Goal: Task Accomplishment & Management: Manage account settings

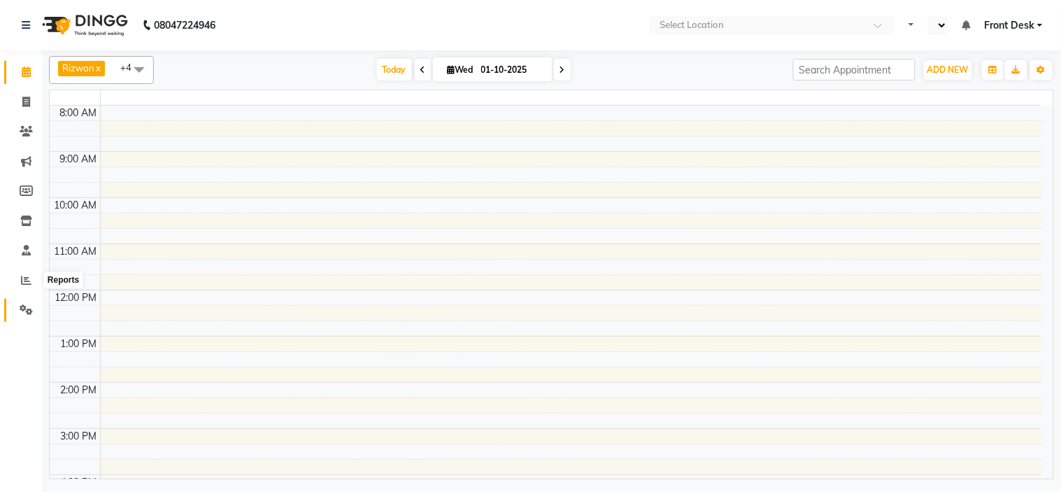
select select "en"
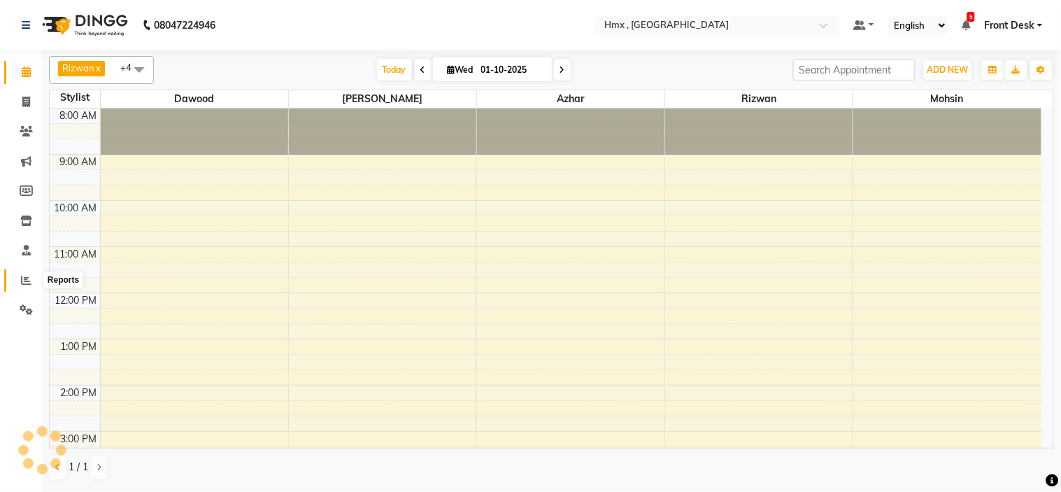
click at [29, 285] on icon at bounding box center [26, 280] width 10 height 10
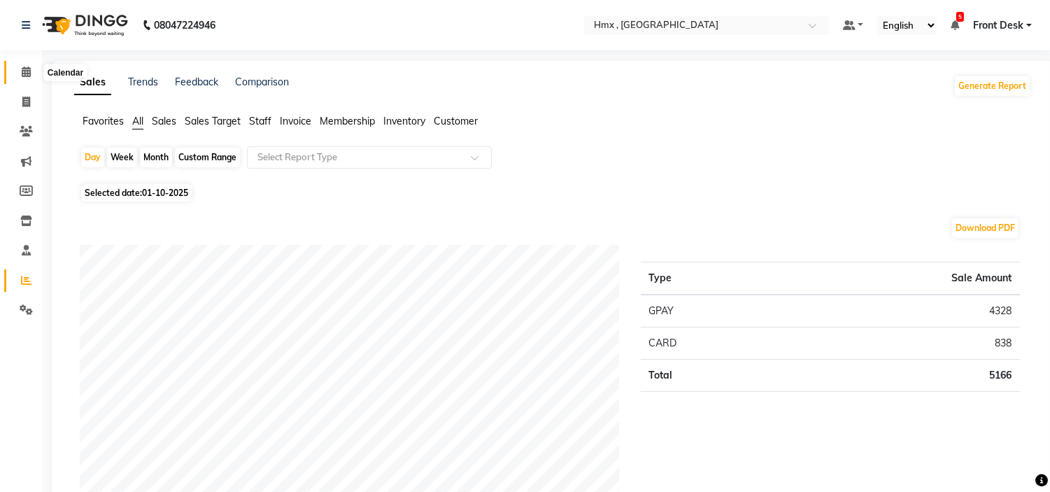
click at [24, 69] on icon at bounding box center [26, 71] width 9 height 10
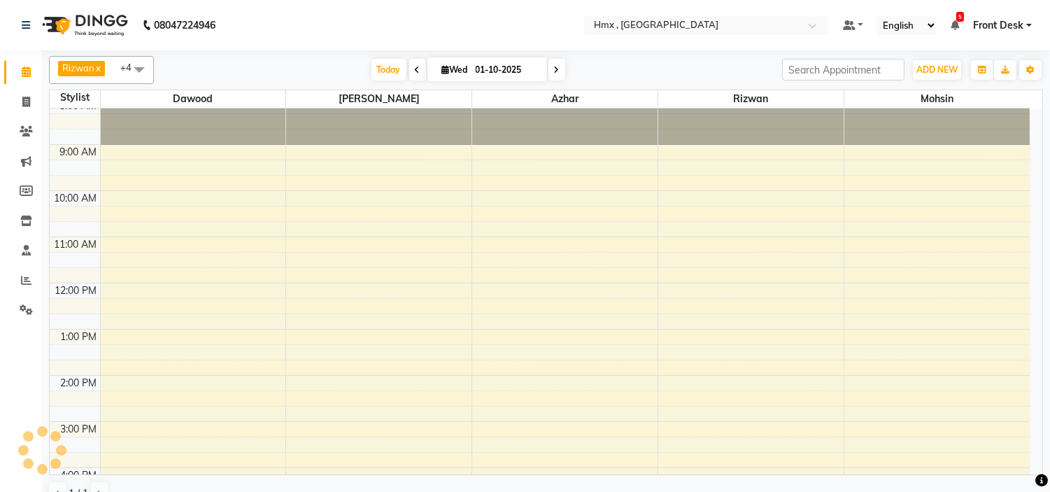
scroll to position [309, 0]
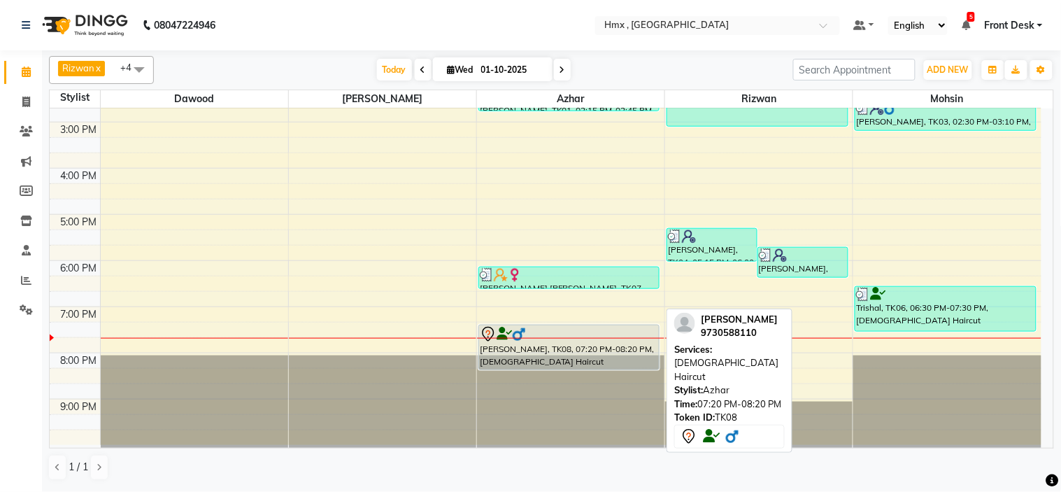
click at [534, 347] on div "[PERSON_NAME], TK08, 07:20 PM-08:20 PM, [DEMOGRAPHIC_DATA] Haircut" at bounding box center [569, 347] width 180 height 44
select select "7"
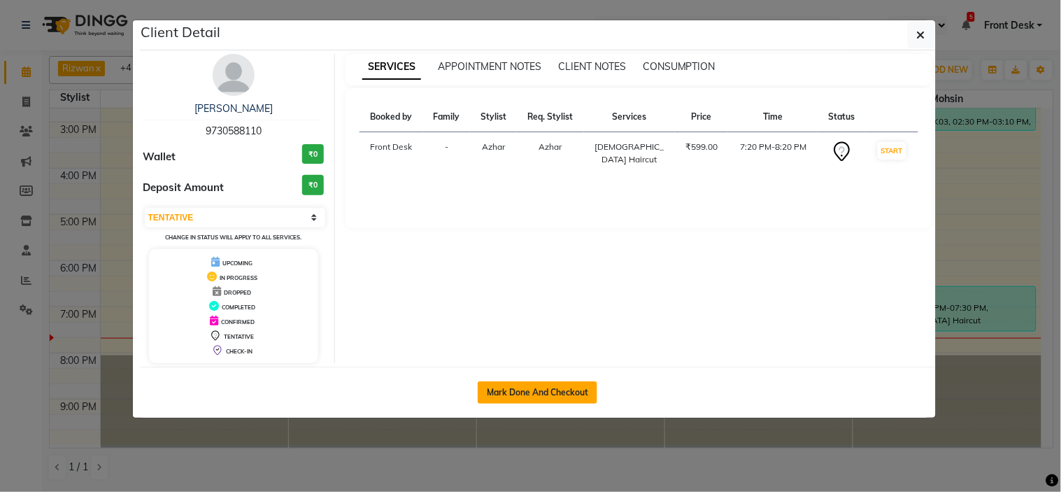
click at [541, 387] on button "Mark Done And Checkout" at bounding box center [538, 392] width 120 height 22
select select "service"
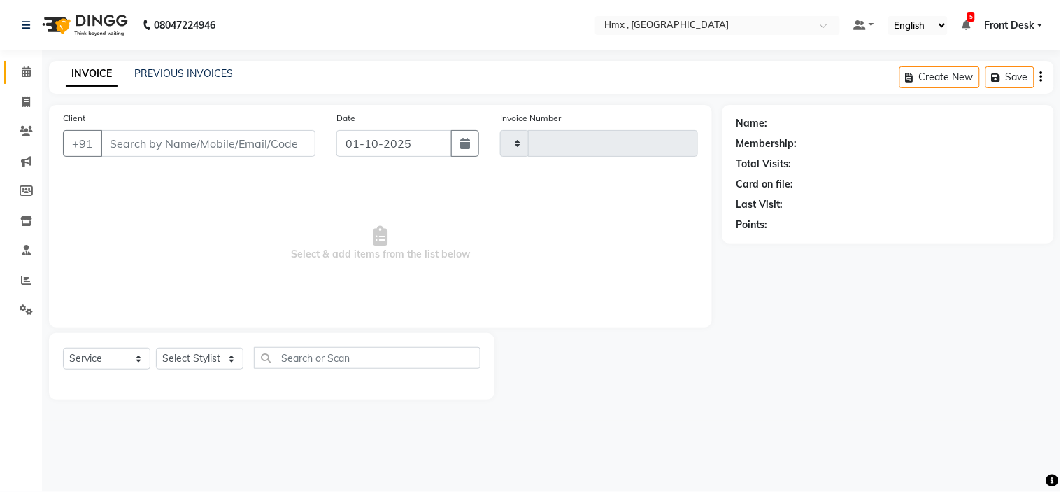
type input "2286"
select select "5711"
type input "9730588110"
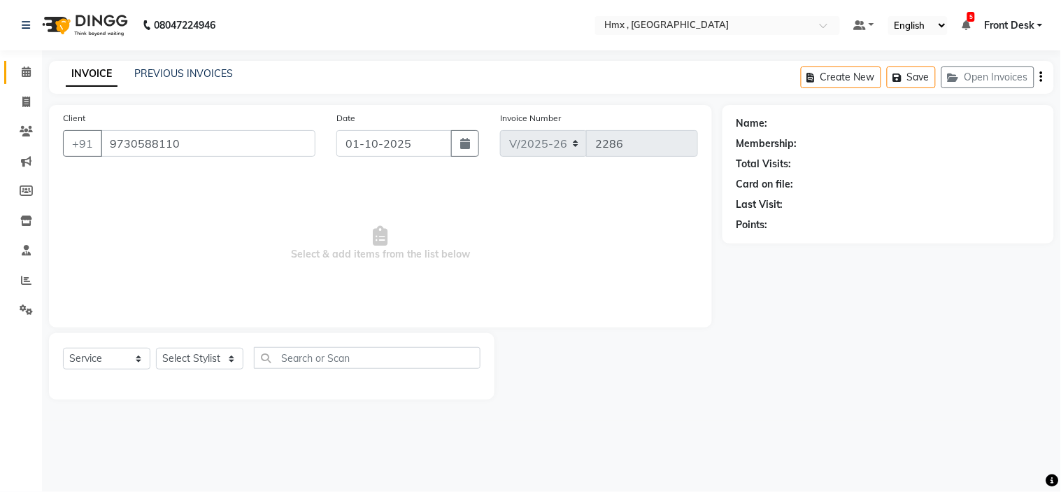
select select "39098"
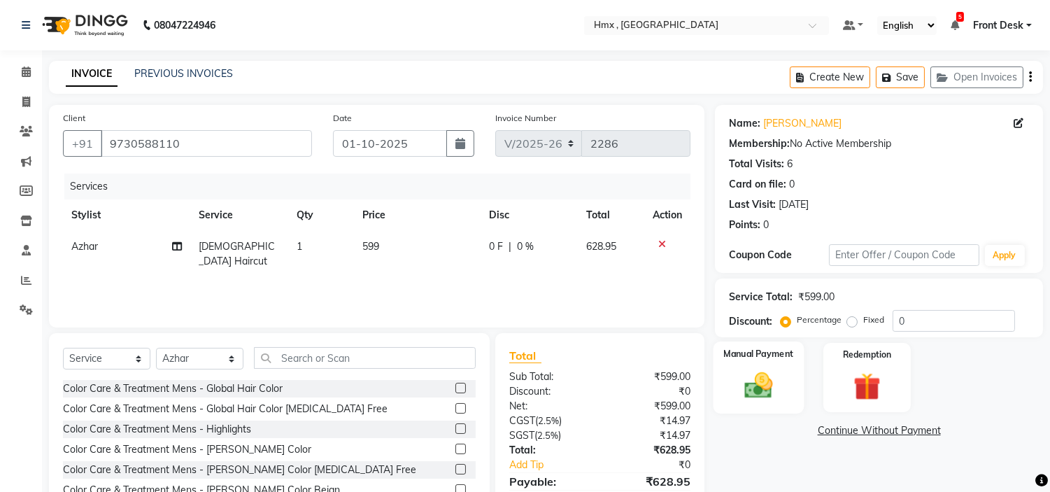
click at [760, 383] on img at bounding box center [759, 385] width 46 height 33
click at [829, 431] on span "GPay" at bounding box center [830, 431] width 29 height 16
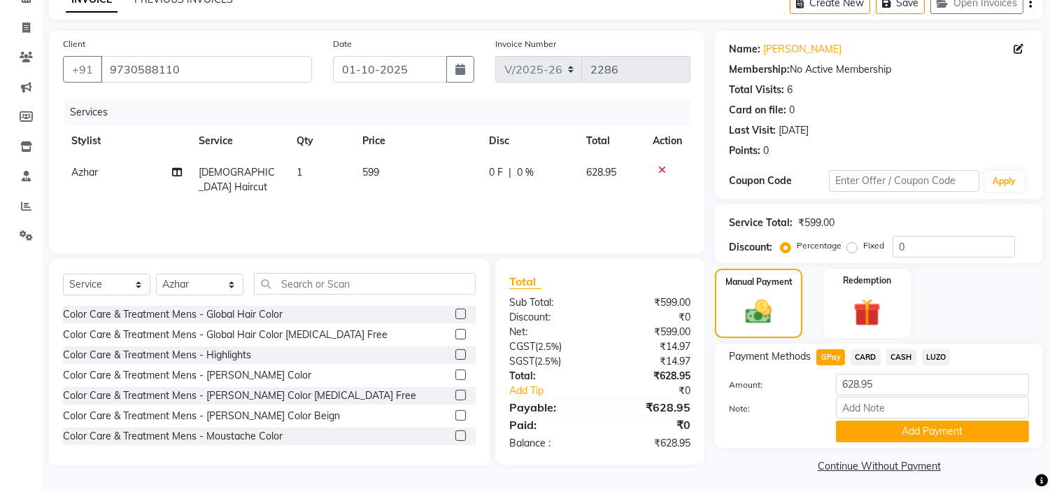
scroll to position [79, 0]
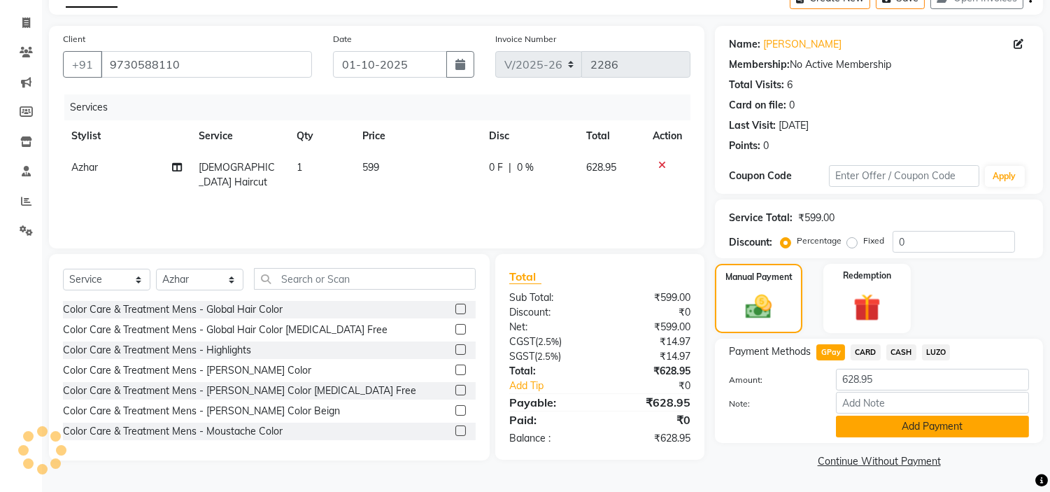
click at [928, 417] on button "Add Payment" at bounding box center [932, 426] width 193 height 22
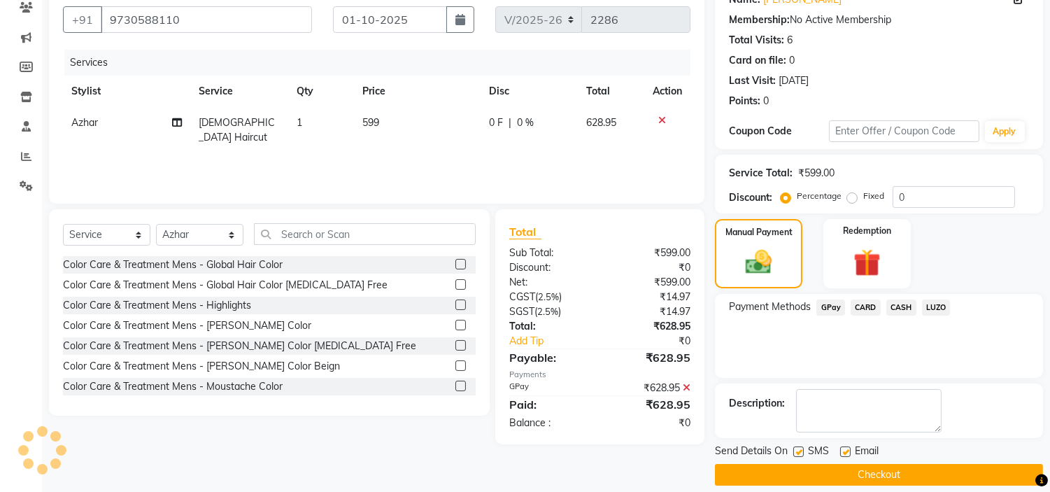
scroll to position [137, 0]
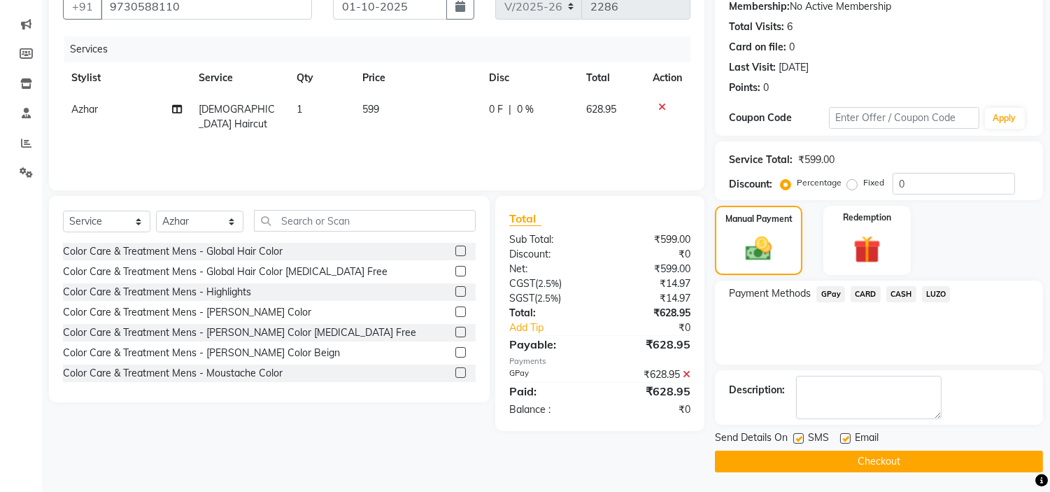
click at [879, 455] on button "Checkout" at bounding box center [879, 461] width 328 height 22
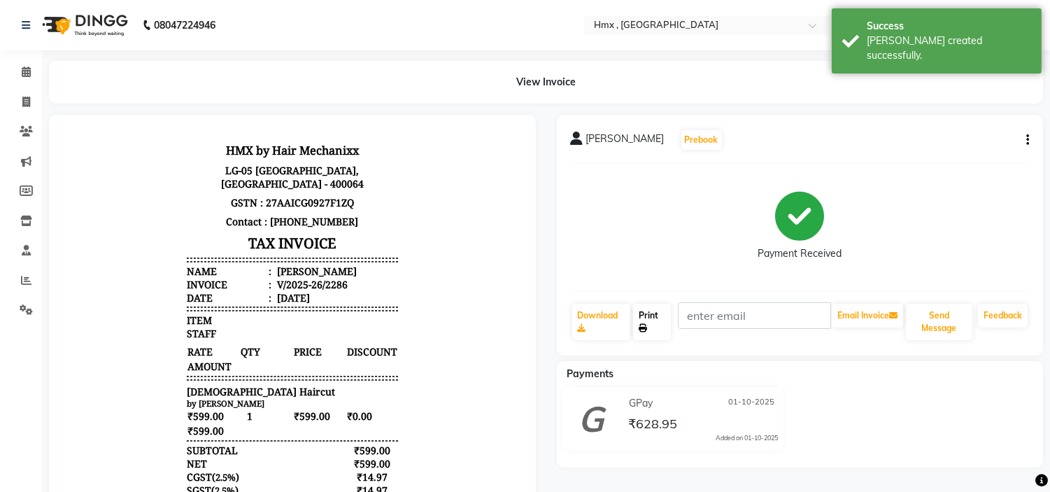
click at [643, 324] on icon at bounding box center [642, 328] width 8 height 8
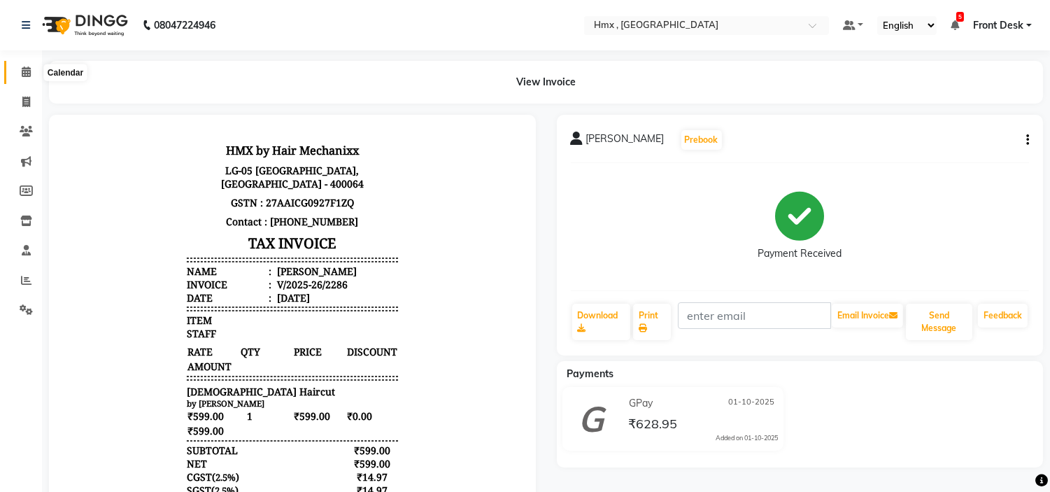
click at [24, 66] on icon at bounding box center [26, 71] width 9 height 10
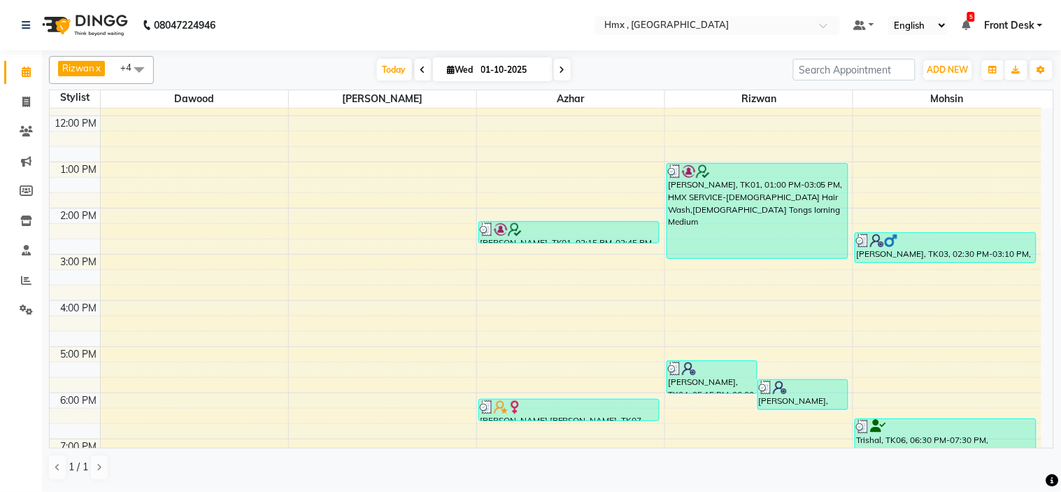
scroll to position [309, 0]
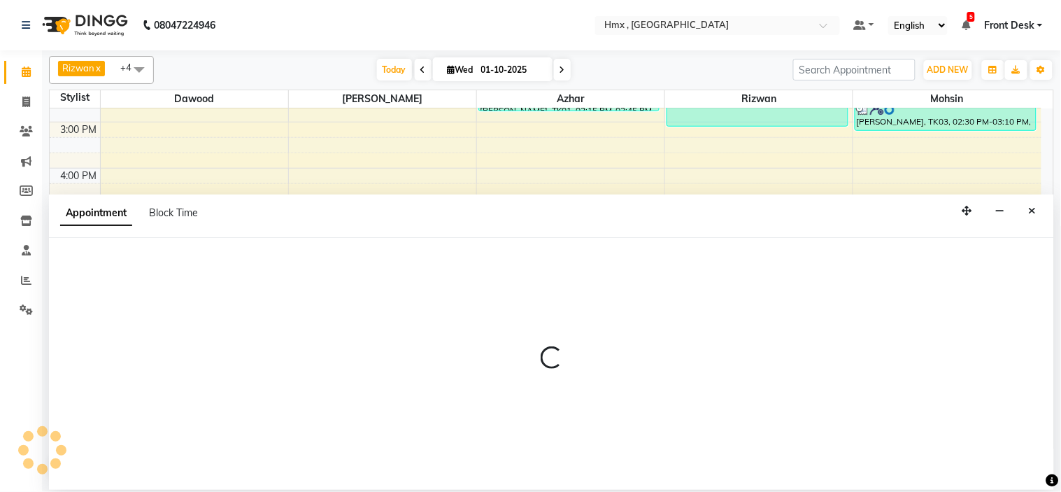
select select "39110"
select select "1200"
select select "tentative"
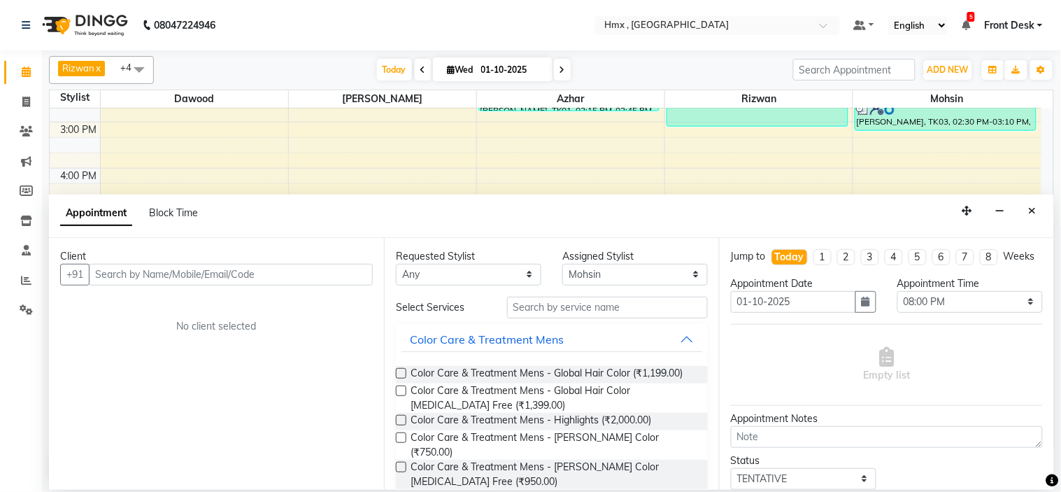
drag, startPoint x: 1030, startPoint y: 208, endPoint x: 851, endPoint y: 310, distance: 205.7
click at [1031, 208] on icon "Close" at bounding box center [1033, 211] width 8 height 10
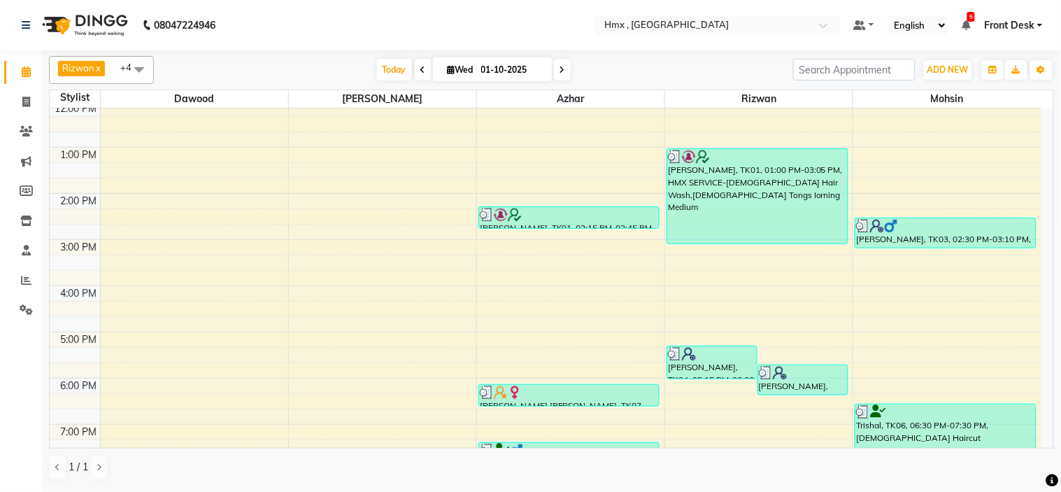
scroll to position [309, 0]
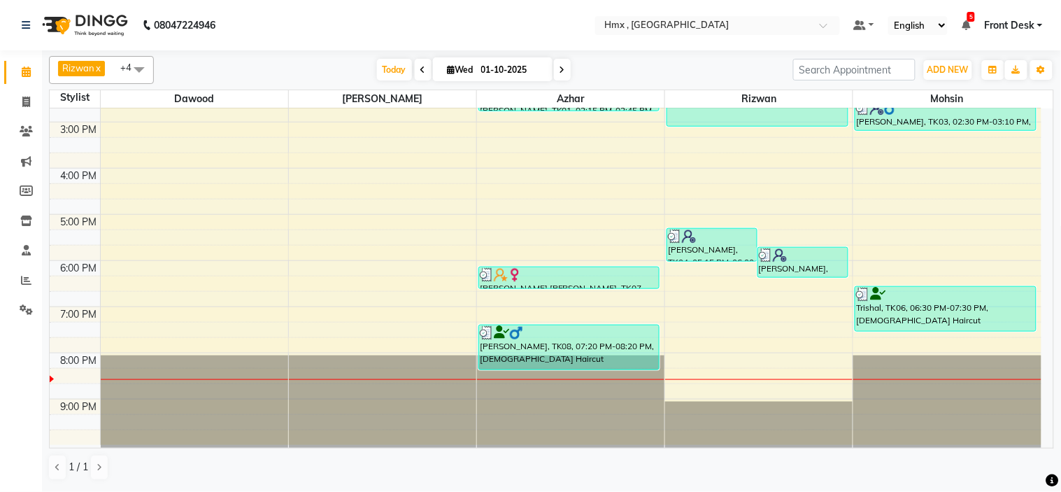
click at [713, 378] on div "8:00 AM 9:00 AM 10:00 AM 11:00 AM 12:00 PM 1:00 PM 2:00 PM 3:00 PM 4:00 PM 5:00…" at bounding box center [546, 121] width 992 height 645
select select "76837"
select select "1215"
select select "tentative"
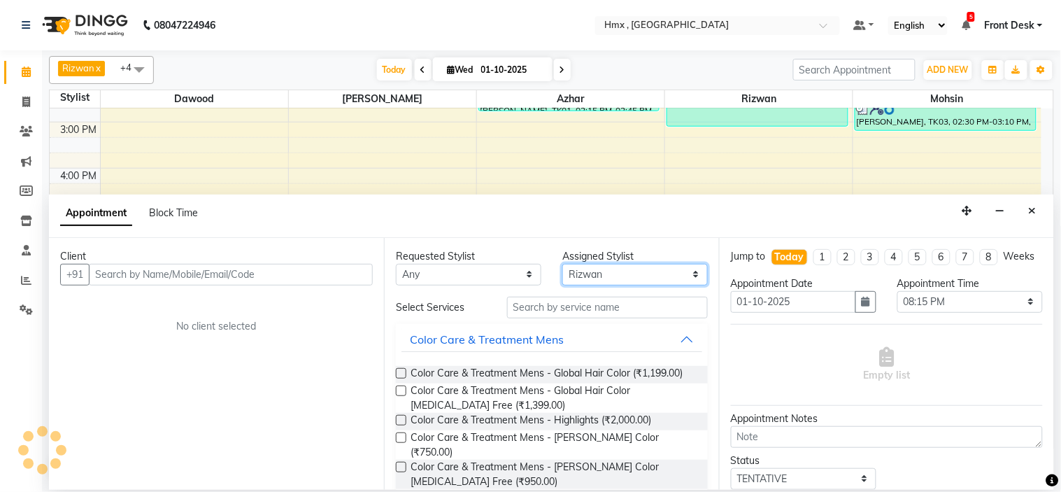
click at [605, 271] on select "Select Azhar Bilal Dawood Mohsin Rizwan Sarita Sohel Soniya Suman swapnali Uzai…" at bounding box center [634, 275] width 145 height 22
select select "39110"
click at [562, 264] on select "Select Azhar Bilal Dawood Mohsin Rizwan Sarita Sohel Soniya Suman swapnali Uzai…" at bounding box center [634, 275] width 145 height 22
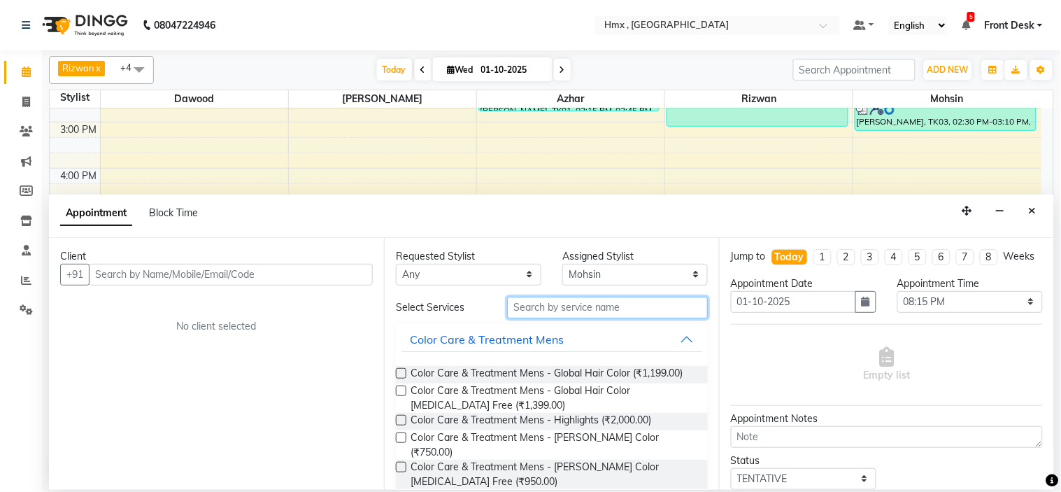
click at [534, 298] on input "text" at bounding box center [607, 307] width 201 height 22
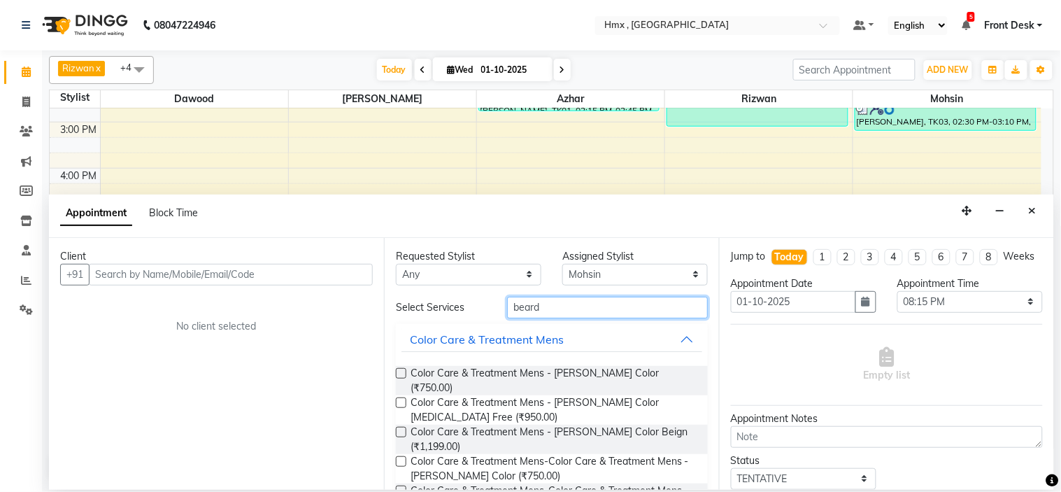
drag, startPoint x: 589, startPoint y: 305, endPoint x: 432, endPoint y: 310, distance: 157.4
click at [438, 310] on div "Select Services beard" at bounding box center [551, 307] width 333 height 22
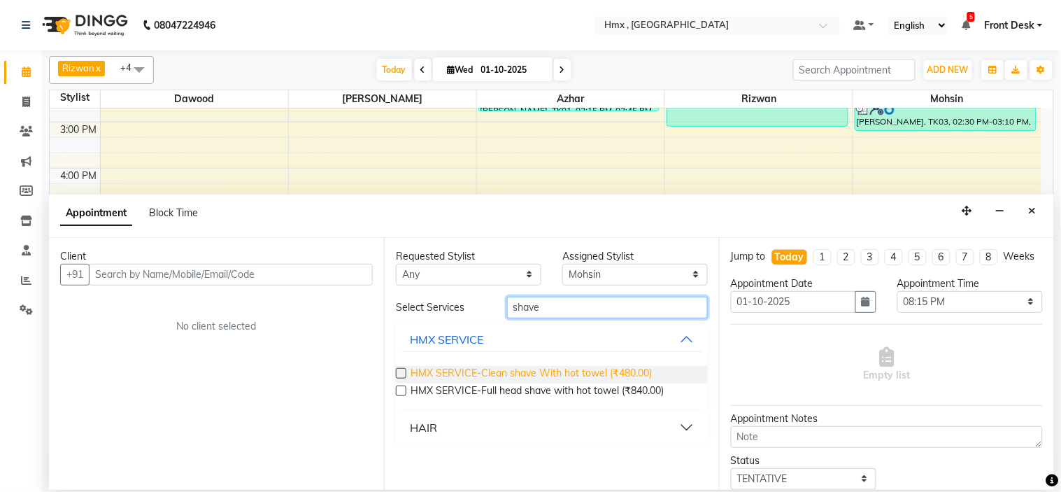
type input "shave"
click at [592, 374] on span "HMX SERVICE-Clean shave With hot towel (₹480.00)" at bounding box center [530, 374] width 241 height 17
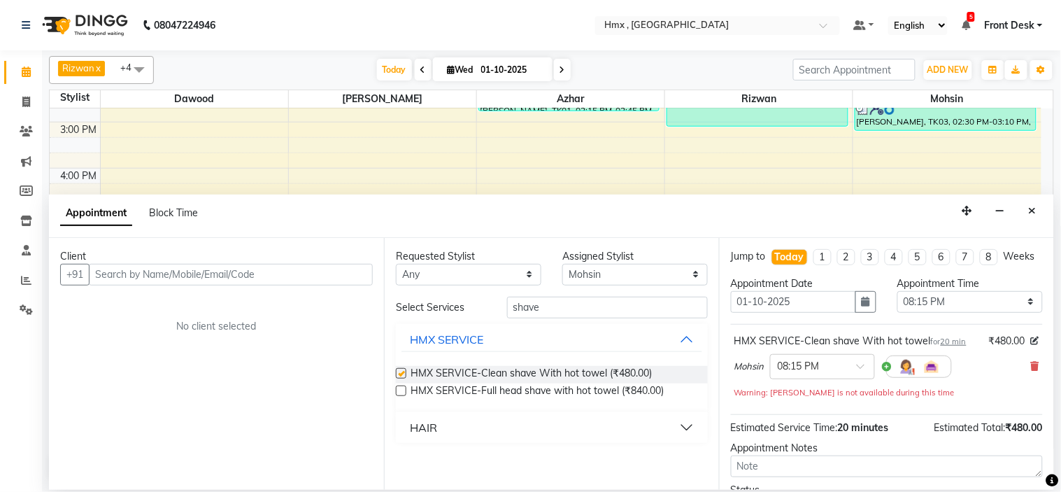
checkbox input "false"
click at [813, 373] on input "text" at bounding box center [809, 365] width 62 height 15
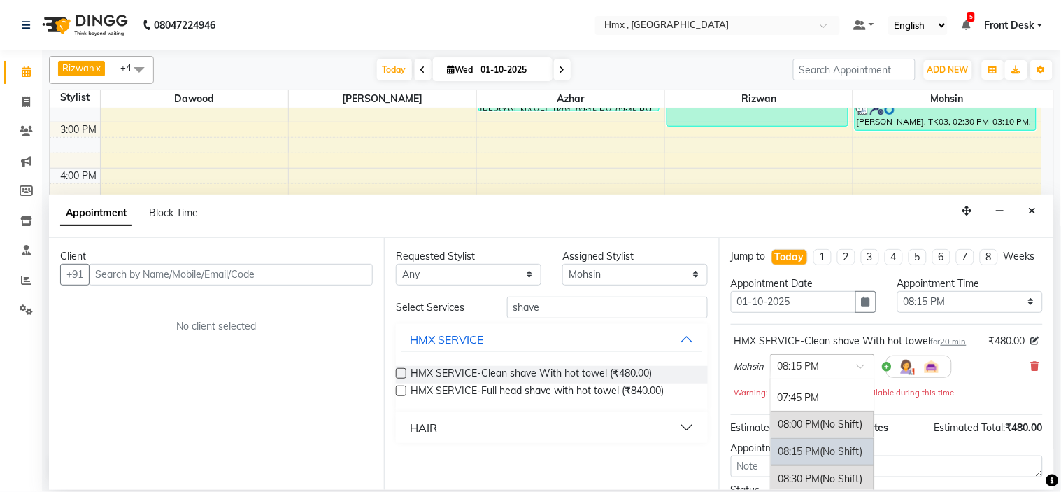
click at [715, 327] on div "Requested Stylist Any Azhar Bilal Dawood Mohsin Rizwan Sarita Sohel Soniya Suma…" at bounding box center [551, 364] width 335 height 252
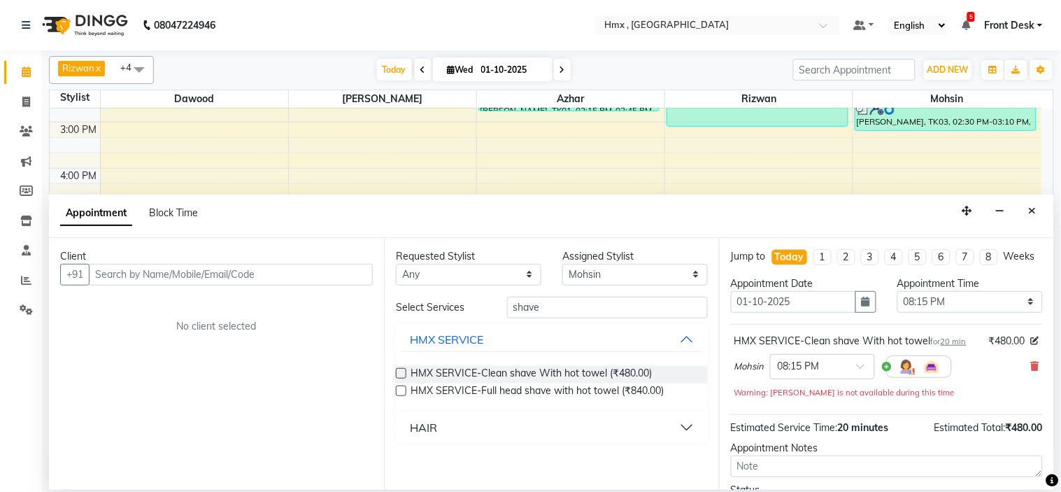
click at [191, 261] on div "Client" at bounding box center [216, 256] width 313 height 15
click at [183, 274] on input "text" at bounding box center [231, 275] width 284 height 22
click at [171, 278] on input "text" at bounding box center [231, 275] width 284 height 22
click at [172, 271] on input "text" at bounding box center [231, 275] width 284 height 22
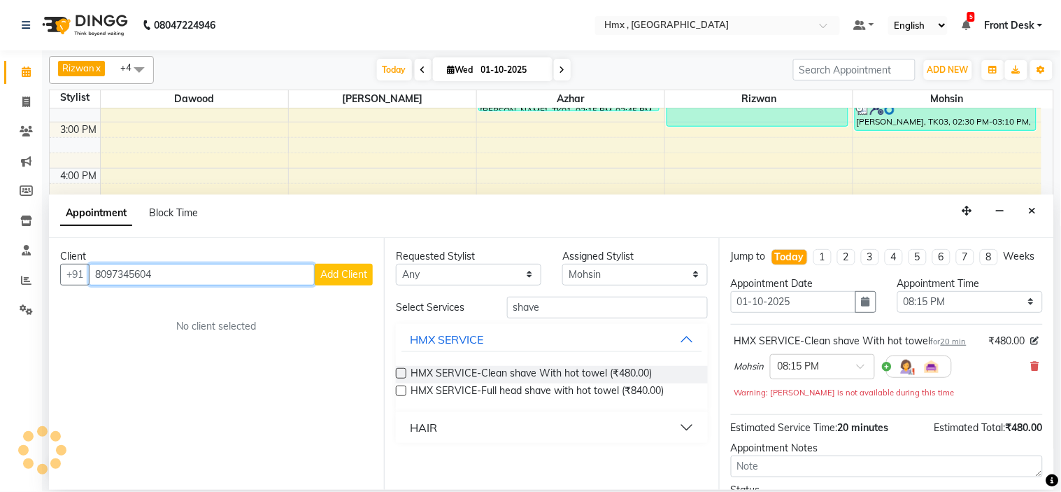
type input "8097345604"
click at [346, 276] on span "Add Client" at bounding box center [343, 274] width 47 height 13
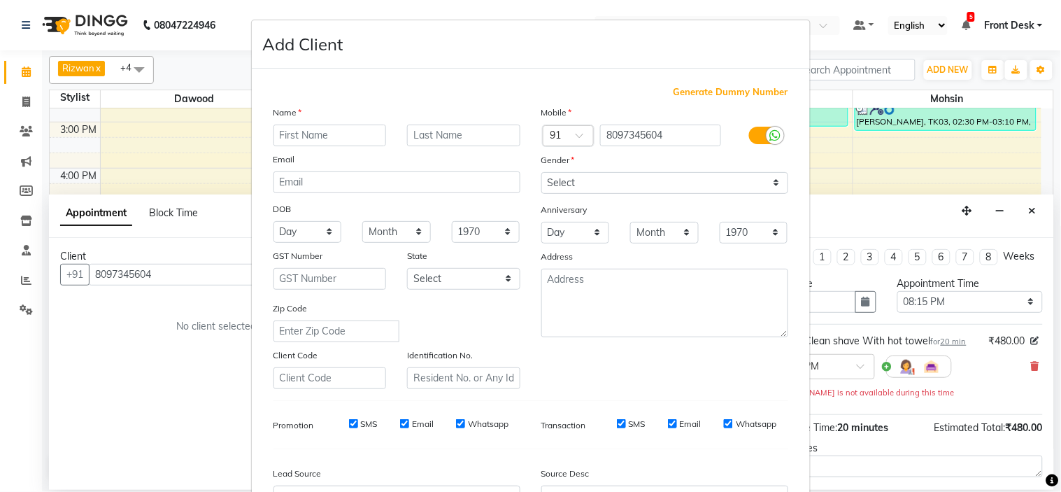
click at [304, 127] on input "text" at bounding box center [329, 135] width 113 height 22
type input "Chirag"
click at [620, 180] on select "Select Male Female Other Prefer Not To Say" at bounding box center [664, 183] width 247 height 22
select select "male"
click at [541, 172] on select "Select Male Female Other Prefer Not To Say" at bounding box center [664, 183] width 247 height 22
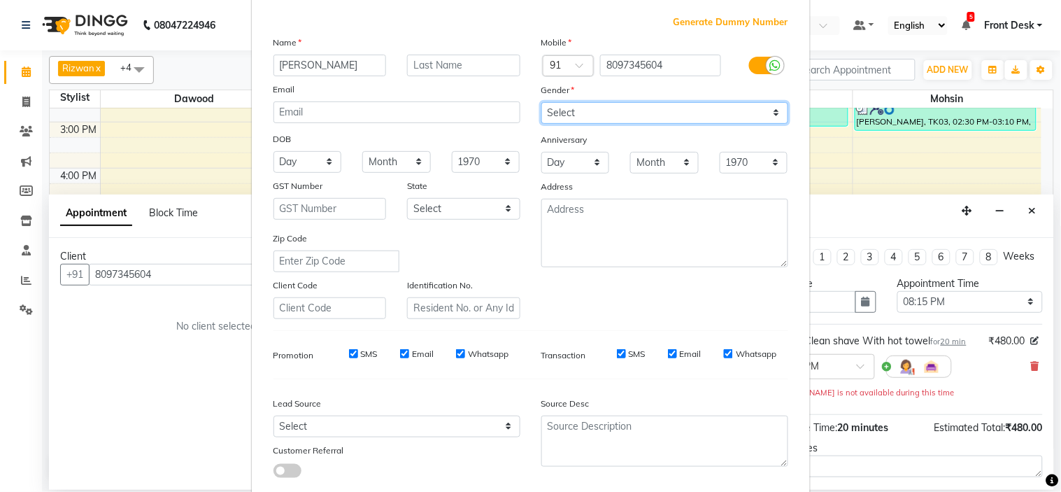
scroll to position [155, 0]
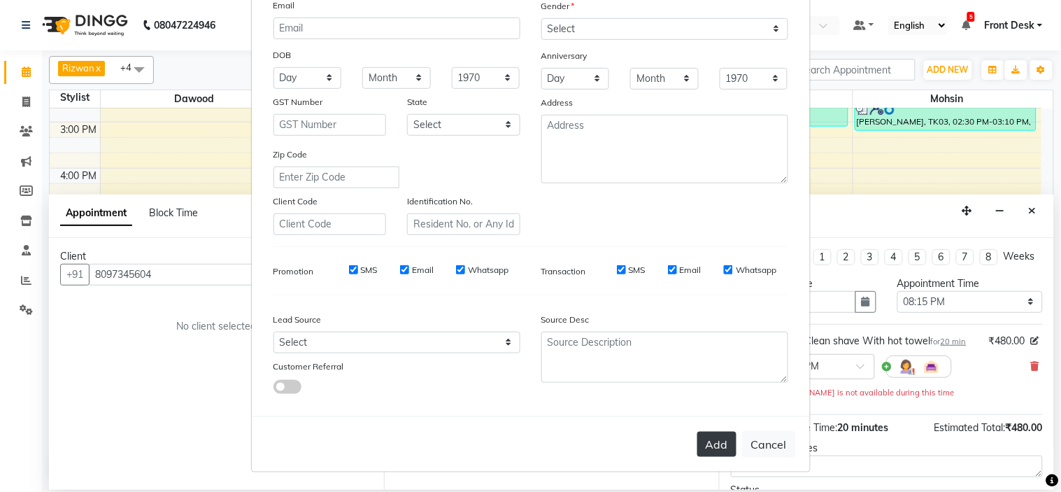
click at [719, 442] on button "Add" at bounding box center [716, 443] width 39 height 25
select select
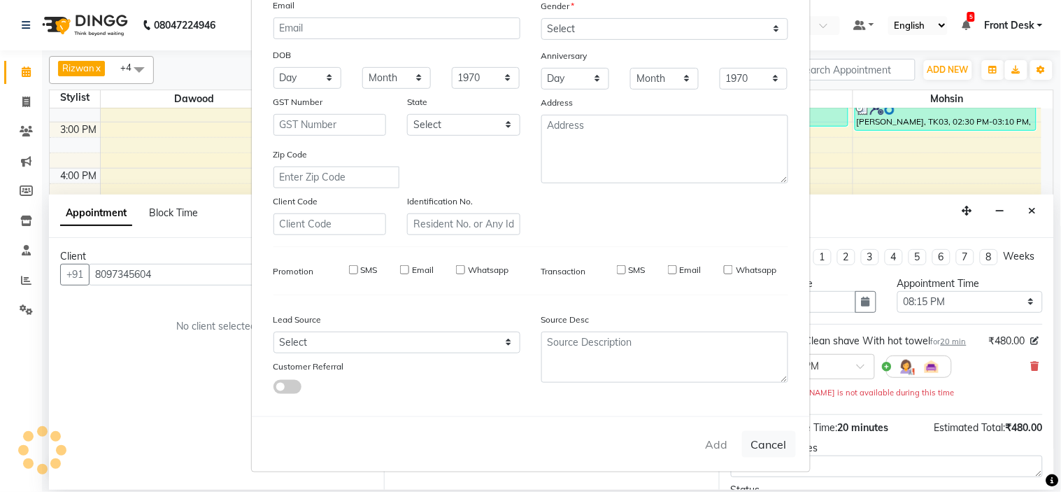
select select
checkbox input "false"
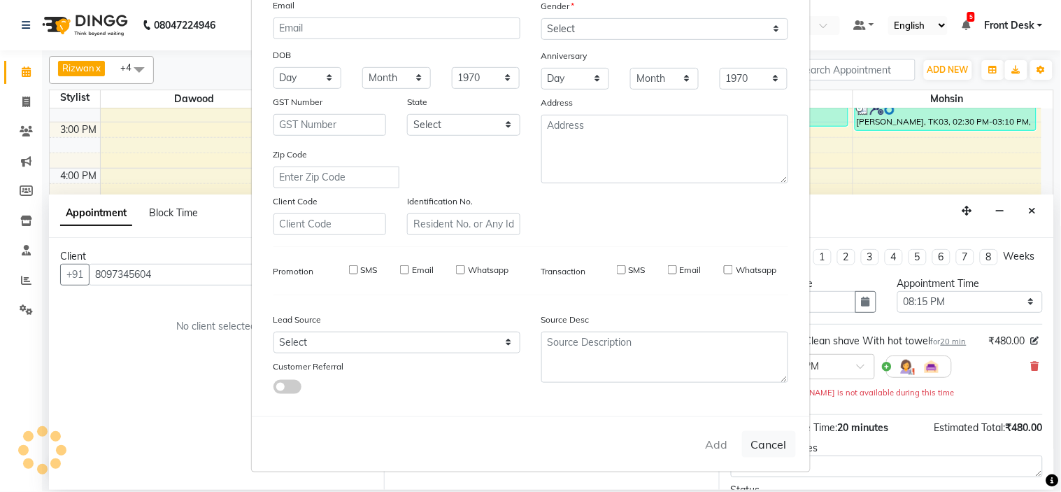
checkbox input "false"
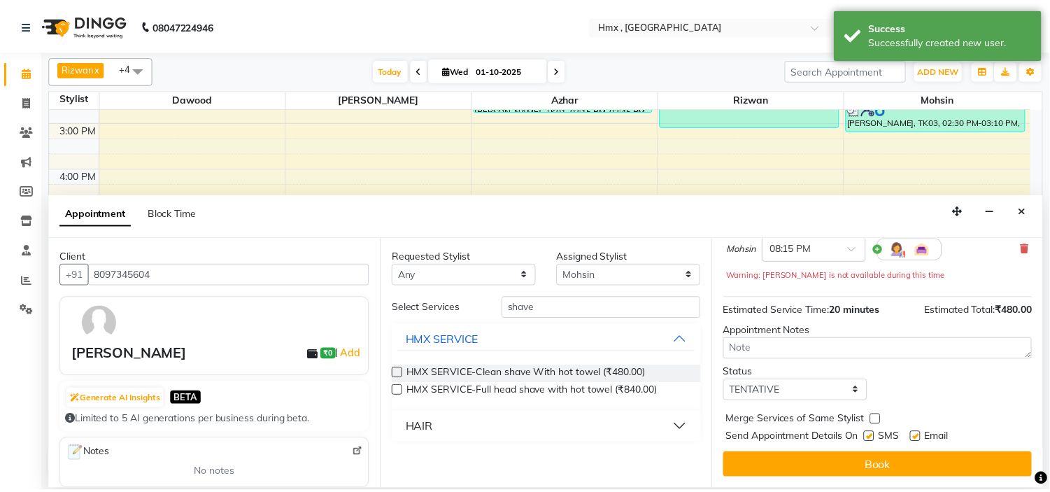
scroll to position [131, 0]
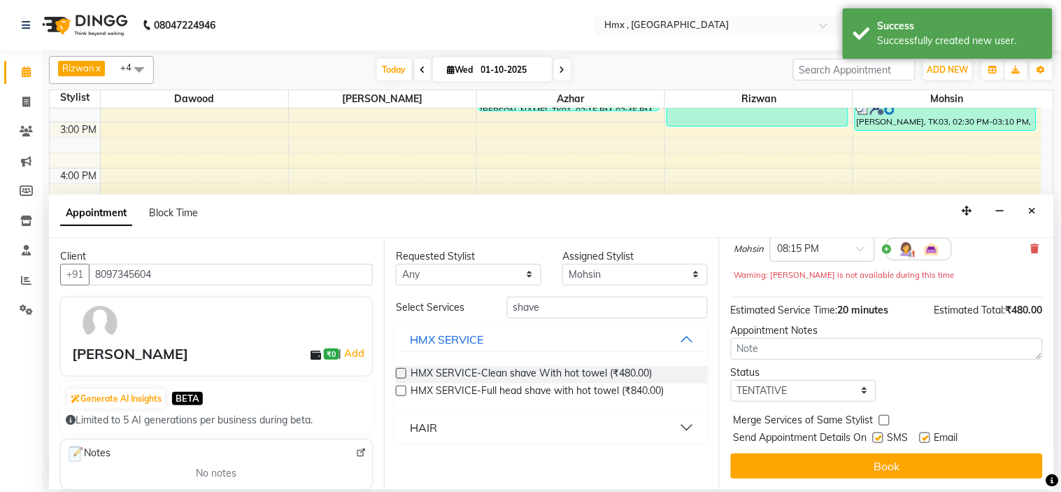
click at [906, 463] on button "Book" at bounding box center [887, 465] width 312 height 25
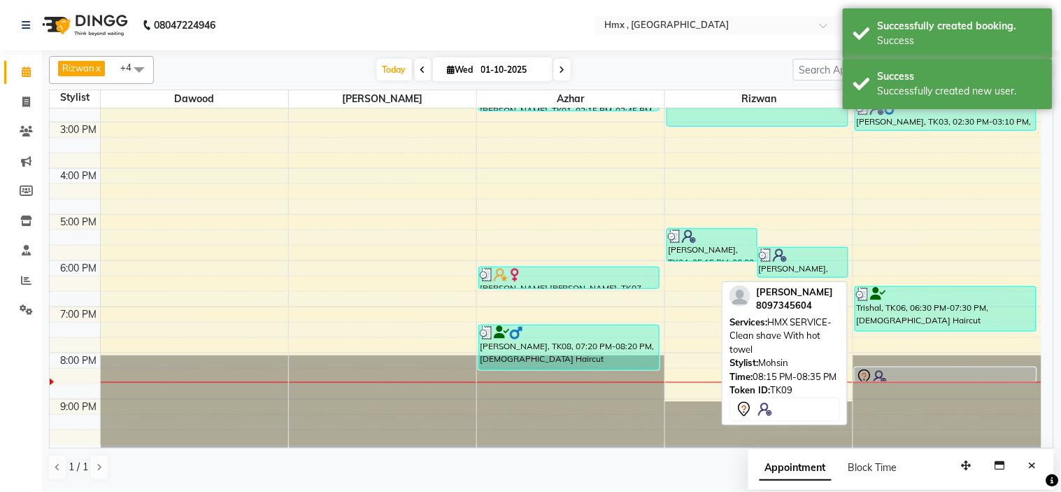
click at [895, 376] on div at bounding box center [945, 377] width 179 height 17
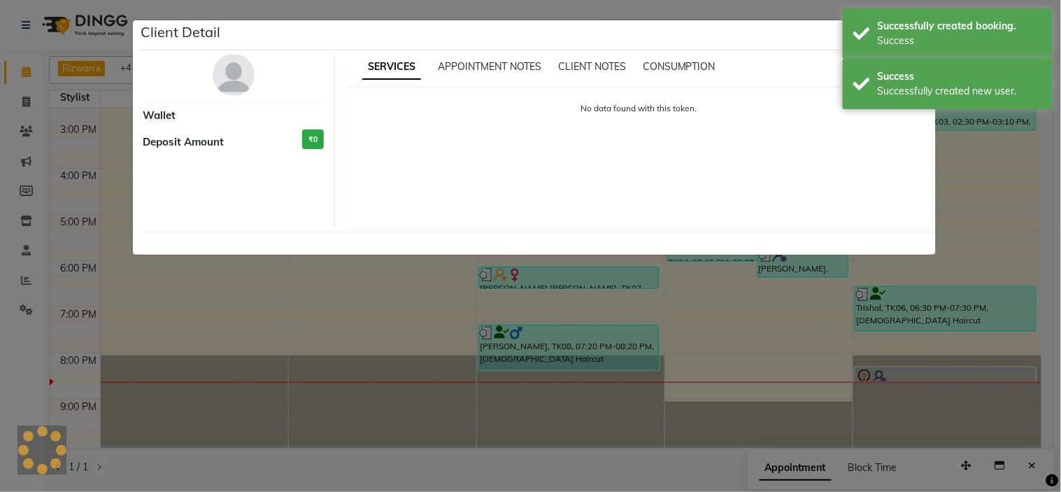
select select "7"
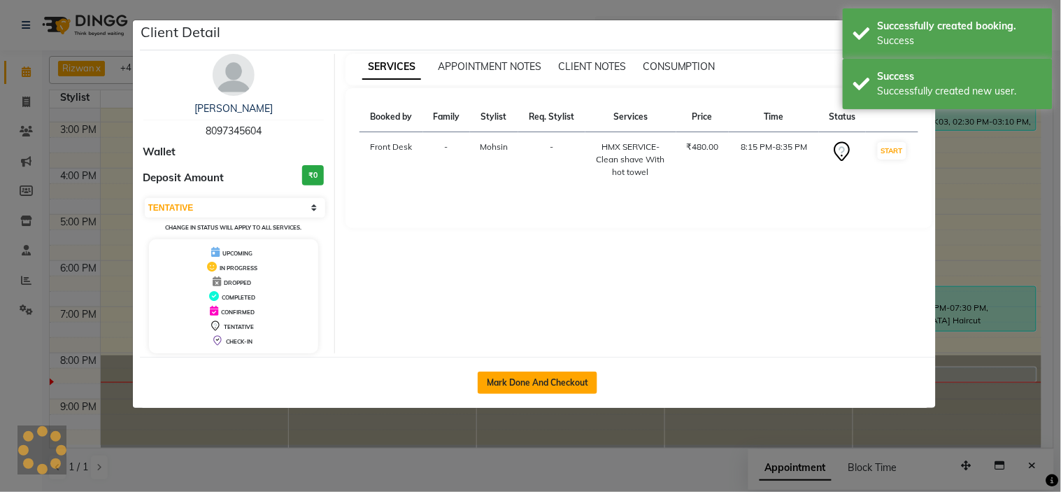
click at [539, 383] on button "Mark Done And Checkout" at bounding box center [538, 382] width 120 height 22
select select "service"
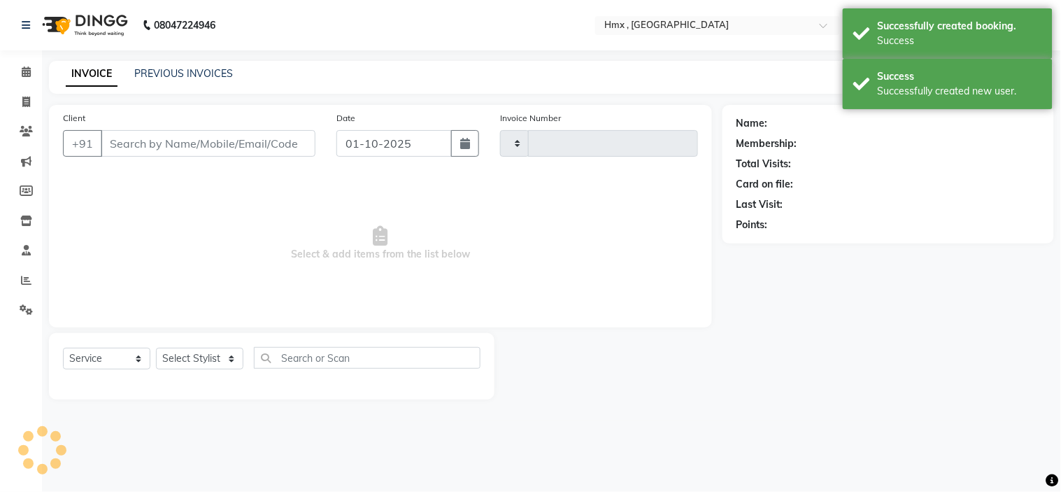
type input "2287"
select select "5711"
click at [557, 85] on div "INVOICE PREVIOUS INVOICES Create New Save Open Invoices" at bounding box center [551, 77] width 1005 height 33
type input "8097345604"
select select "39110"
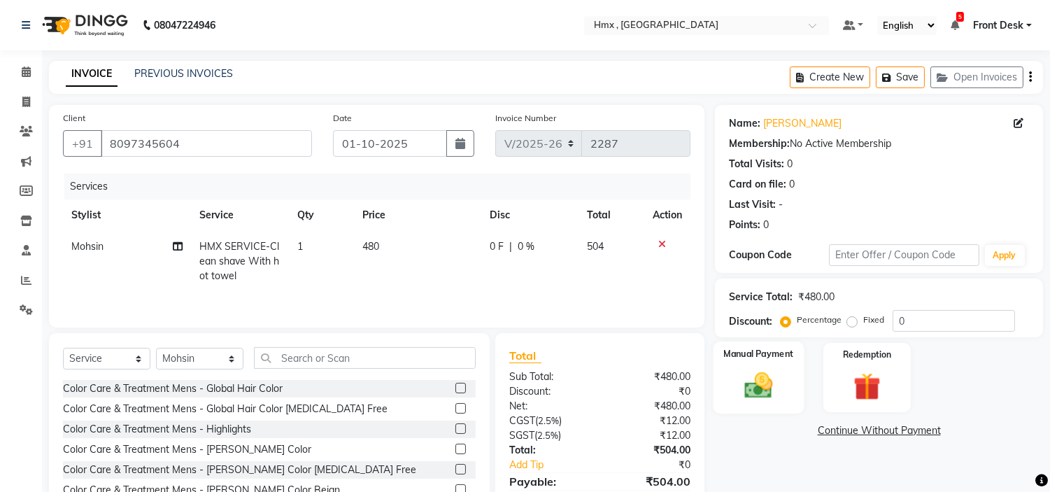
click at [757, 373] on img at bounding box center [759, 385] width 46 height 33
click at [908, 428] on span "CASH" at bounding box center [901, 431] width 30 height 16
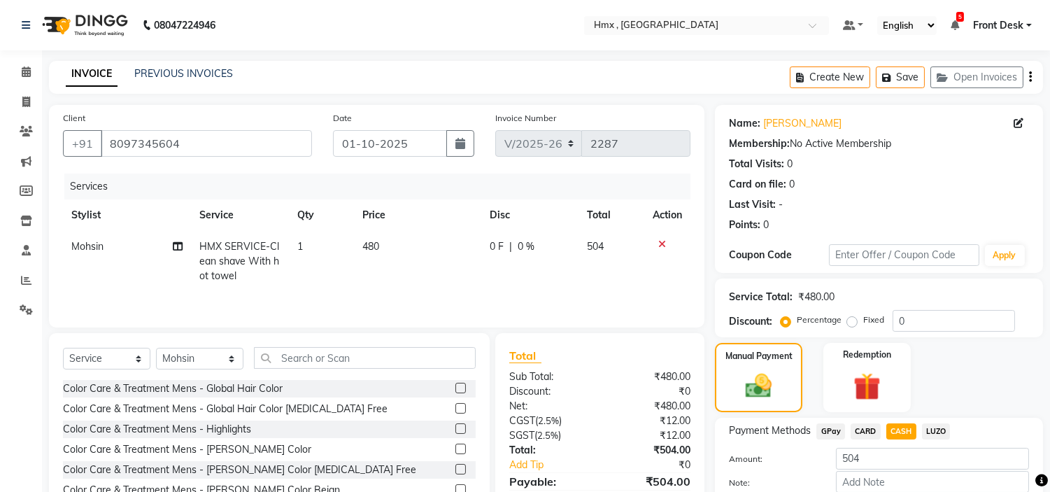
scroll to position [79, 0]
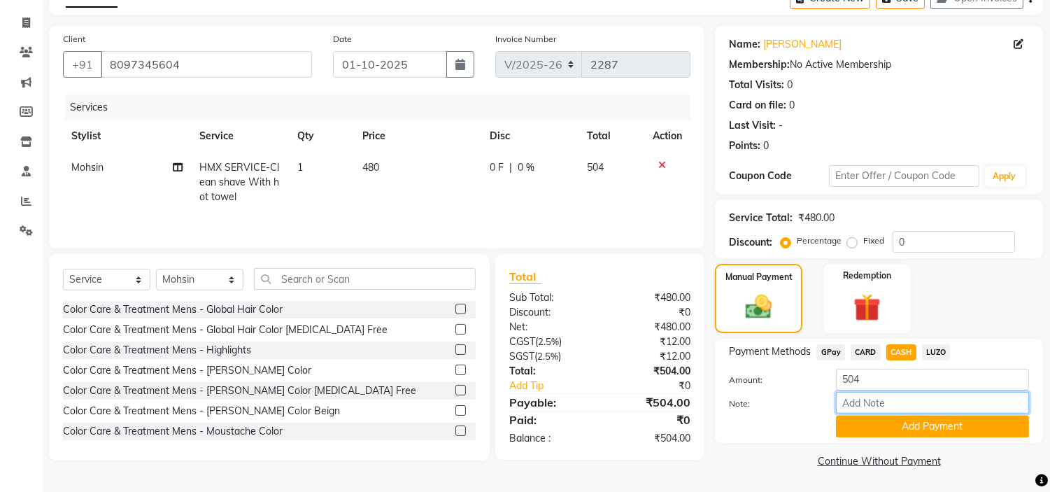
click at [885, 400] on input "Note:" at bounding box center [932, 403] width 193 height 22
click at [870, 381] on input "504" at bounding box center [932, 380] width 193 height 22
click at [907, 422] on button "Add Payment" at bounding box center [932, 426] width 193 height 22
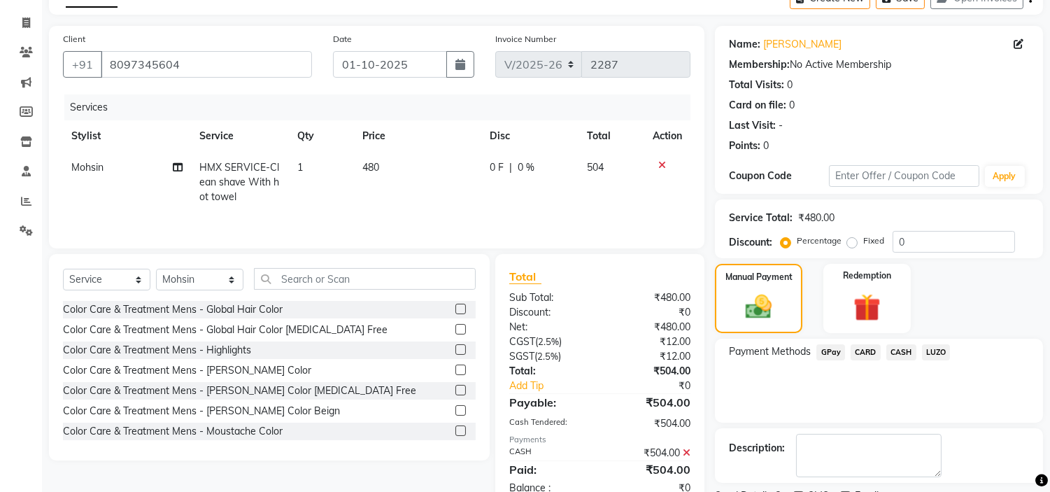
scroll to position [137, 0]
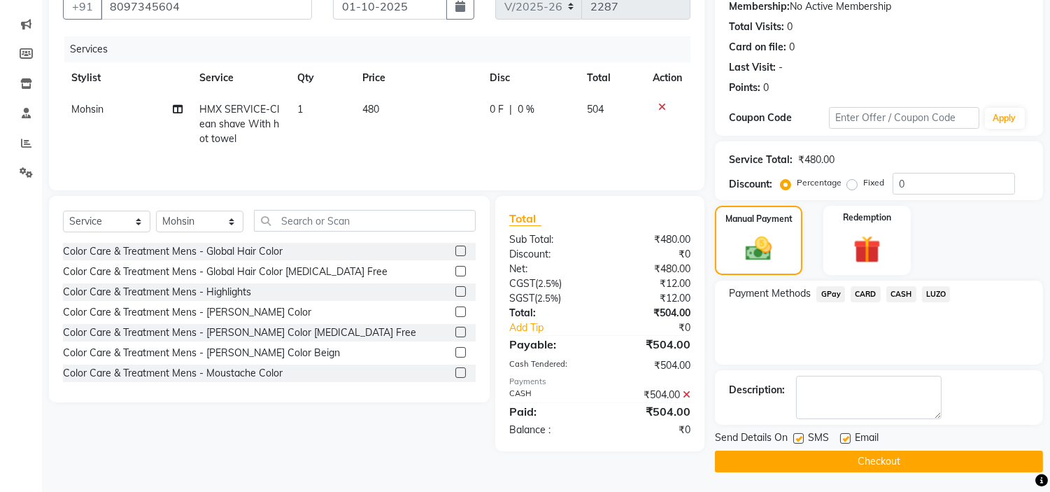
click at [907, 456] on button "Checkout" at bounding box center [879, 461] width 328 height 22
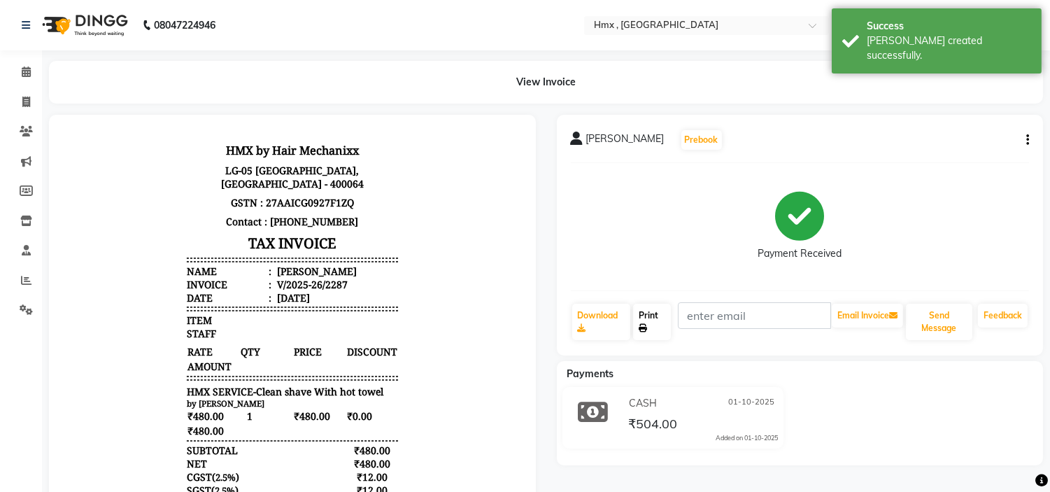
drag, startPoint x: 648, startPoint y: 327, endPoint x: 652, endPoint y: 333, distance: 8.0
click at [648, 327] on link "Print" at bounding box center [652, 321] width 38 height 36
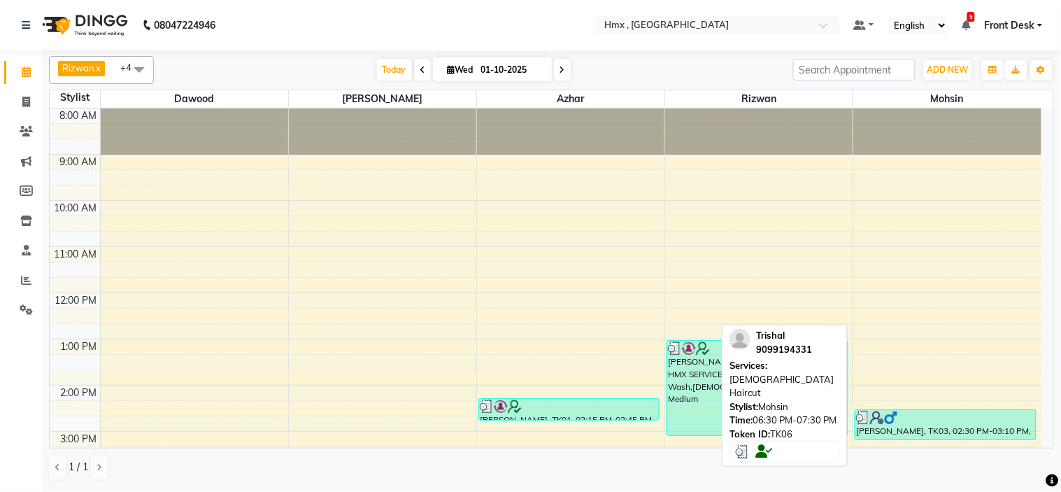
scroll to position [309, 0]
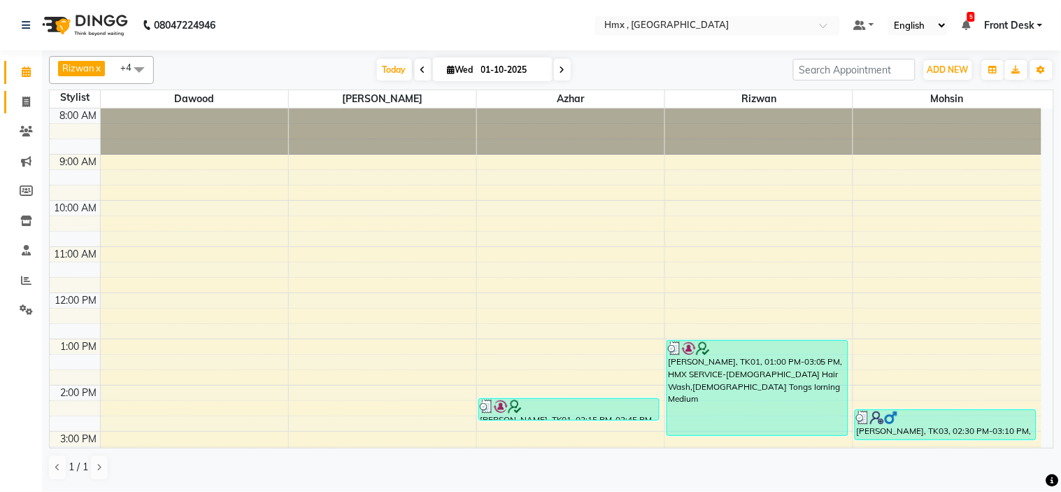
click at [27, 108] on span at bounding box center [26, 102] width 24 height 16
select select "5711"
select select "service"
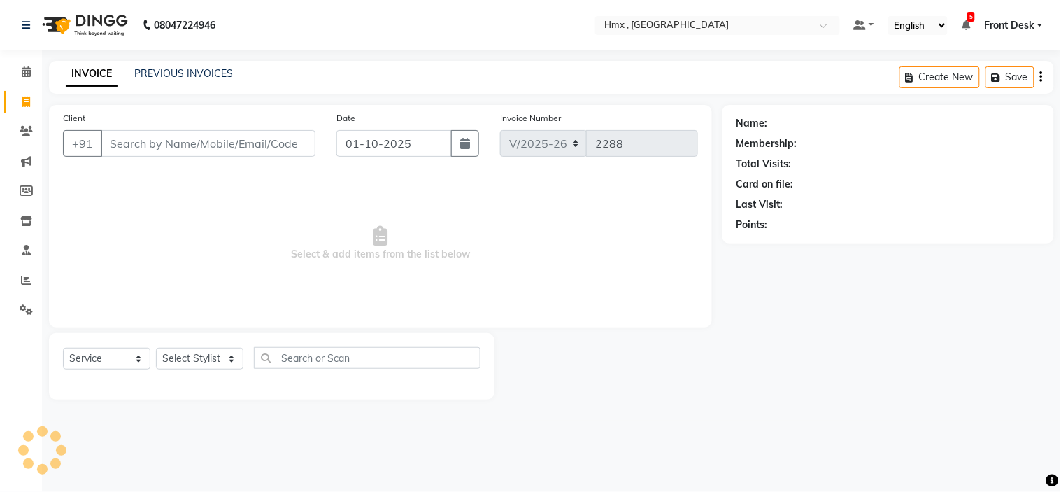
click at [171, 56] on div "08047224946 Select Location × Hmx , Malad West Default Panel My Panel English E…" at bounding box center [530, 246] width 1061 height 492
click at [176, 67] on link "PREVIOUS INVOICES" at bounding box center [183, 73] width 99 height 13
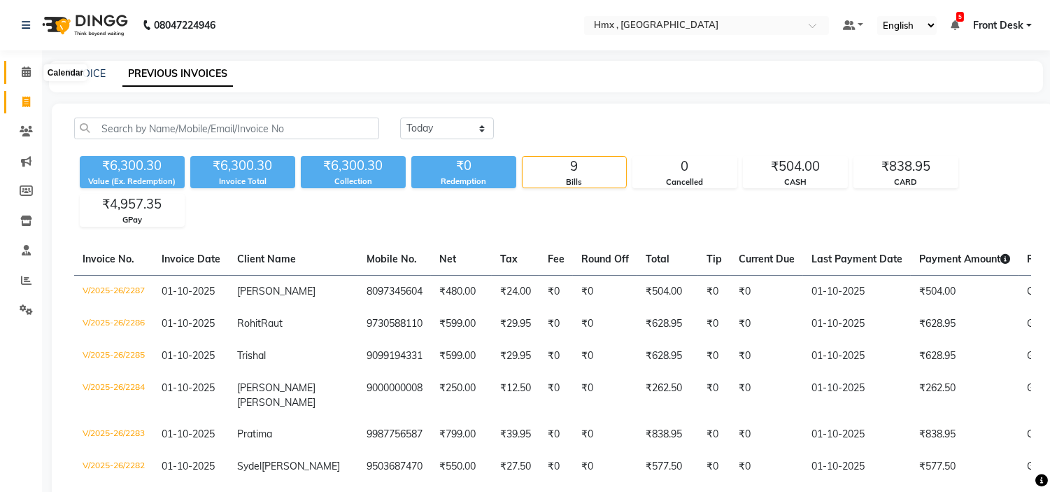
click at [22, 69] on icon at bounding box center [26, 71] width 9 height 10
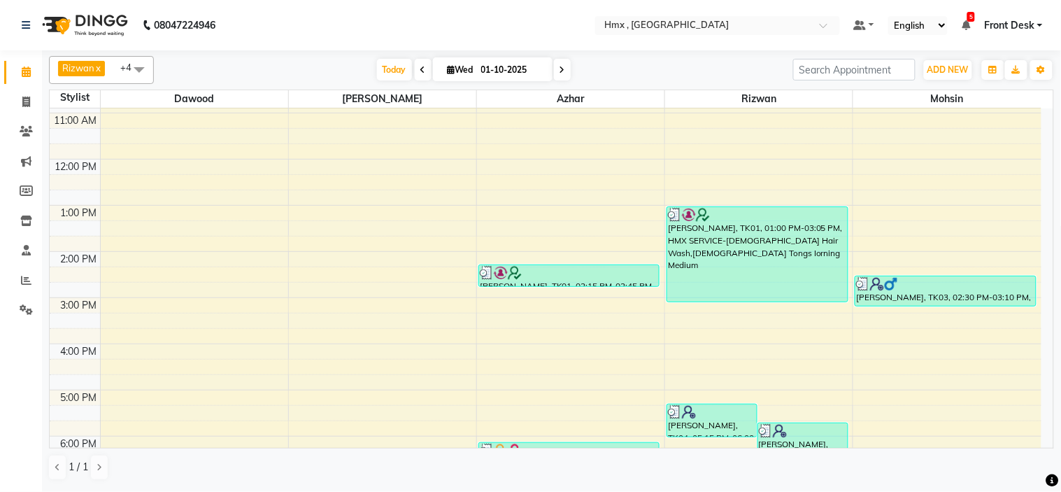
scroll to position [309, 0]
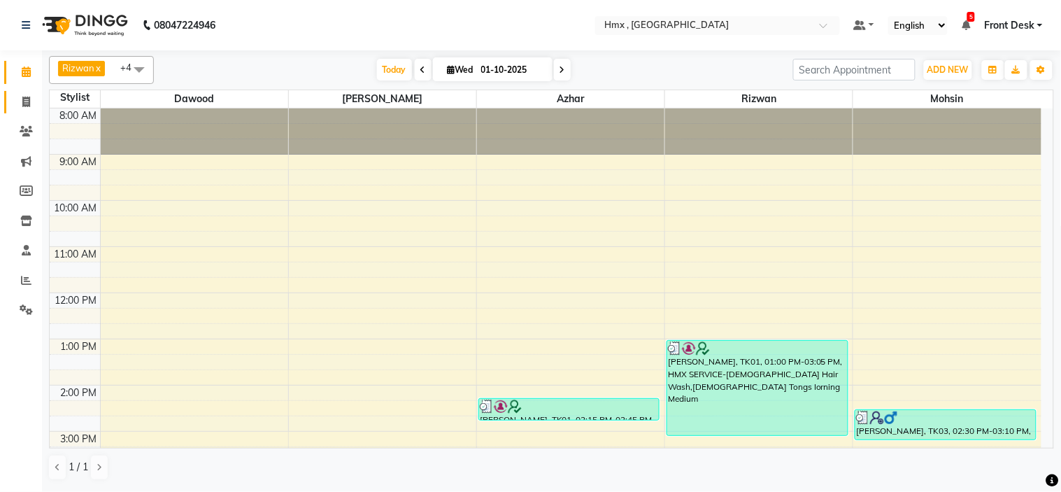
click at [30, 99] on span at bounding box center [26, 102] width 24 height 16
select select "5711"
select select "service"
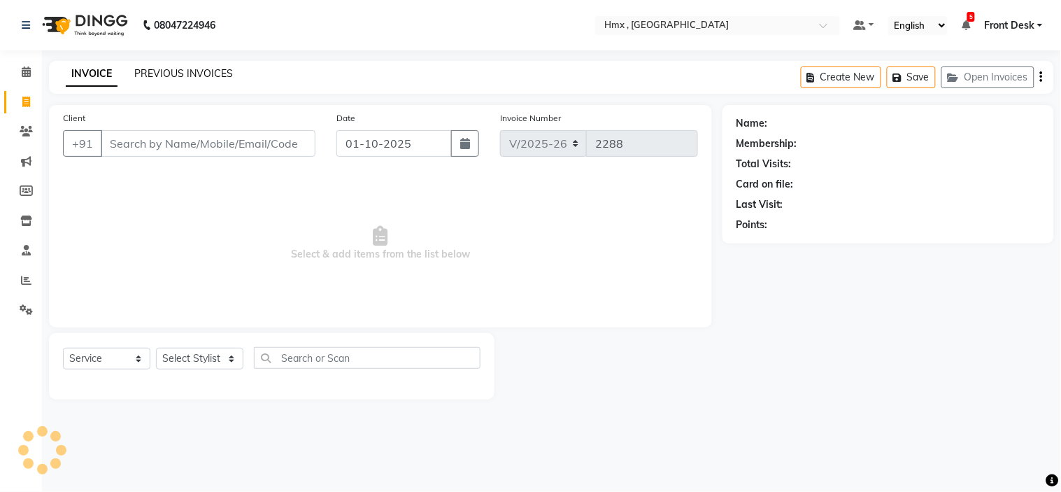
click at [210, 71] on link "PREVIOUS INVOICES" at bounding box center [183, 73] width 99 height 13
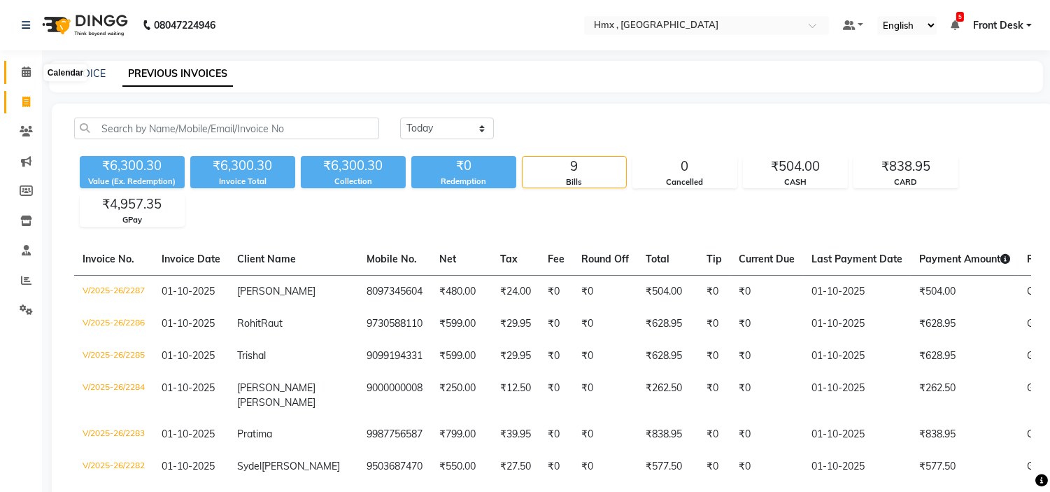
click at [24, 66] on span at bounding box center [26, 72] width 24 height 16
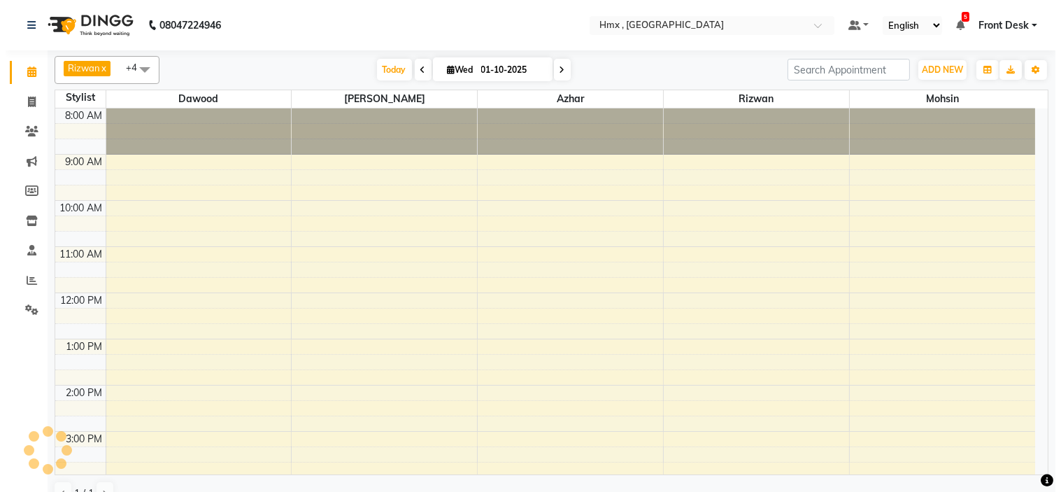
scroll to position [276, 0]
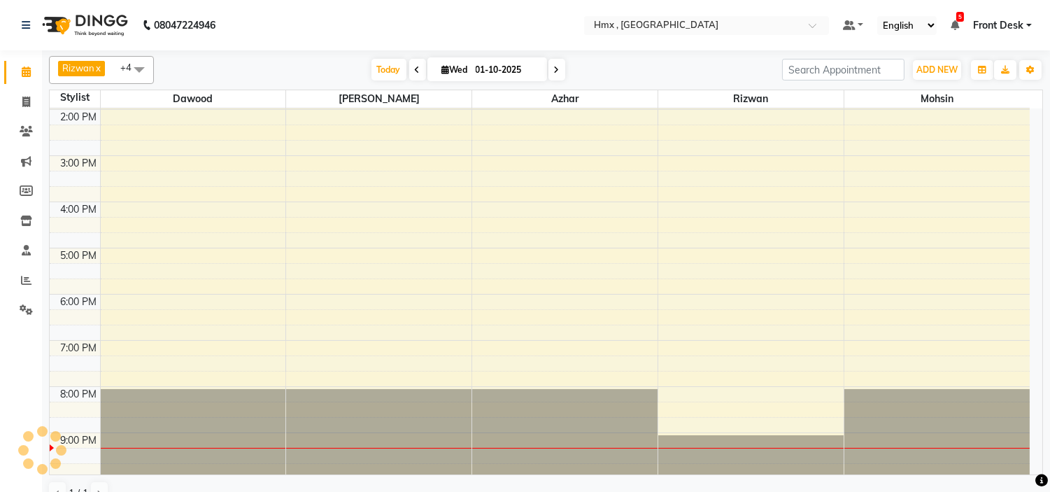
click at [553, 64] on span at bounding box center [556, 70] width 17 height 22
type input "02-10-2025"
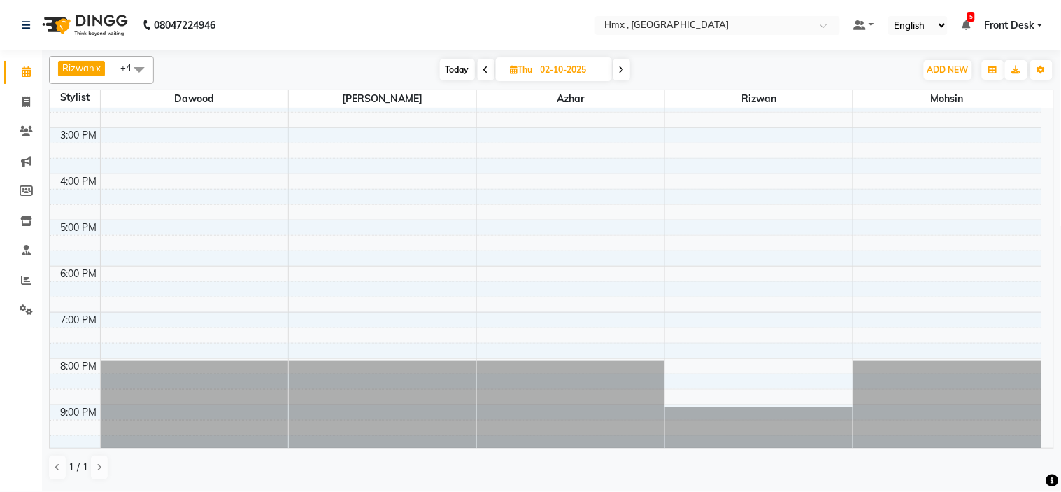
scroll to position [309, 0]
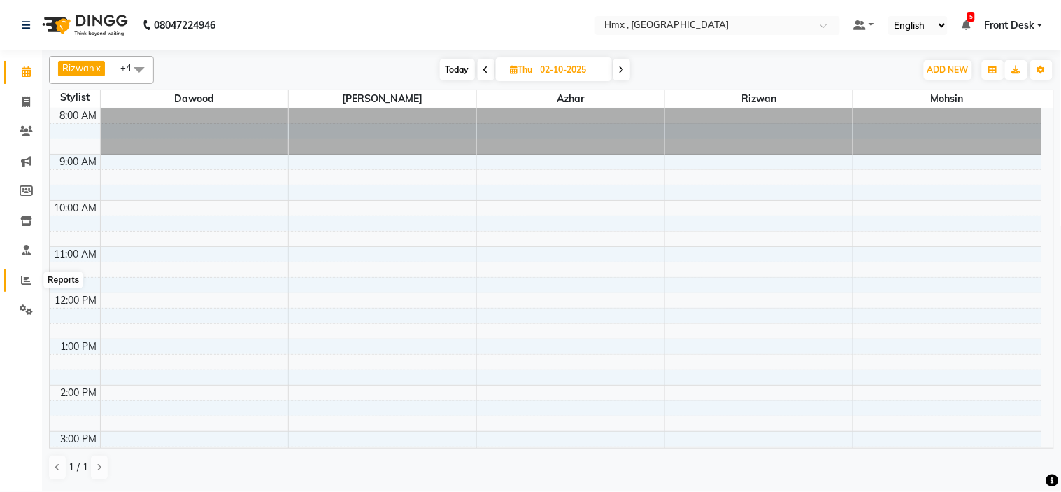
drag, startPoint x: 22, startPoint y: 277, endPoint x: 34, endPoint y: 262, distance: 18.5
click at [22, 277] on icon at bounding box center [26, 280] width 10 height 10
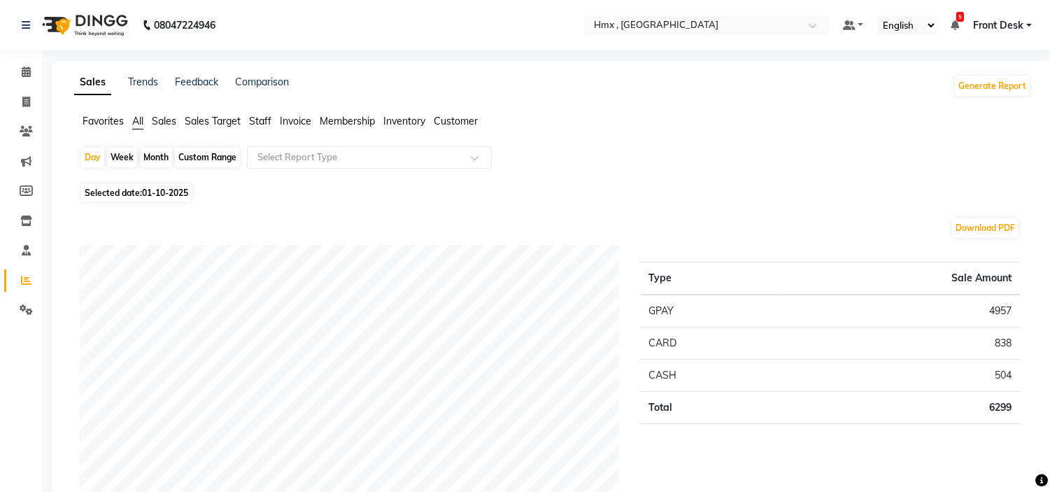
click at [162, 122] on span "Sales" at bounding box center [164, 121] width 24 height 13
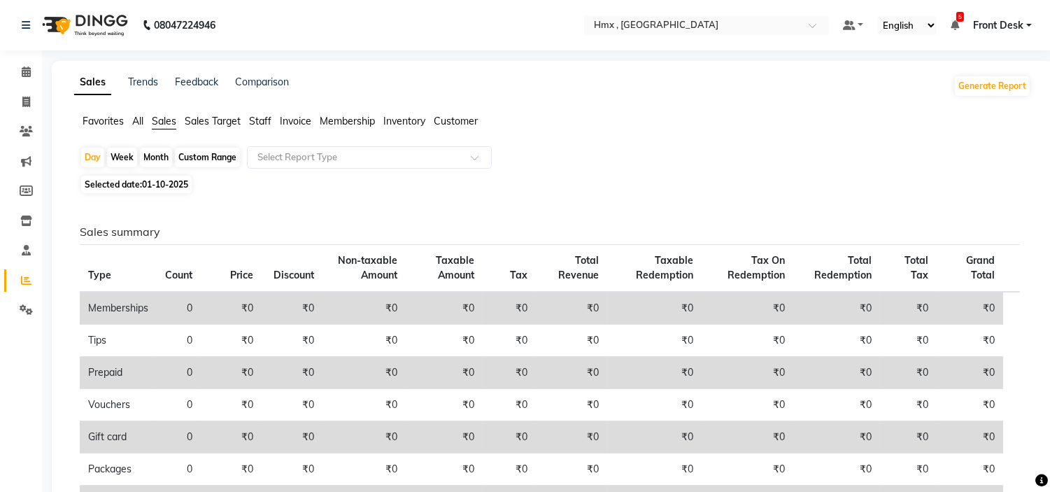
click at [256, 117] on span "Staff" at bounding box center [260, 121] width 22 height 13
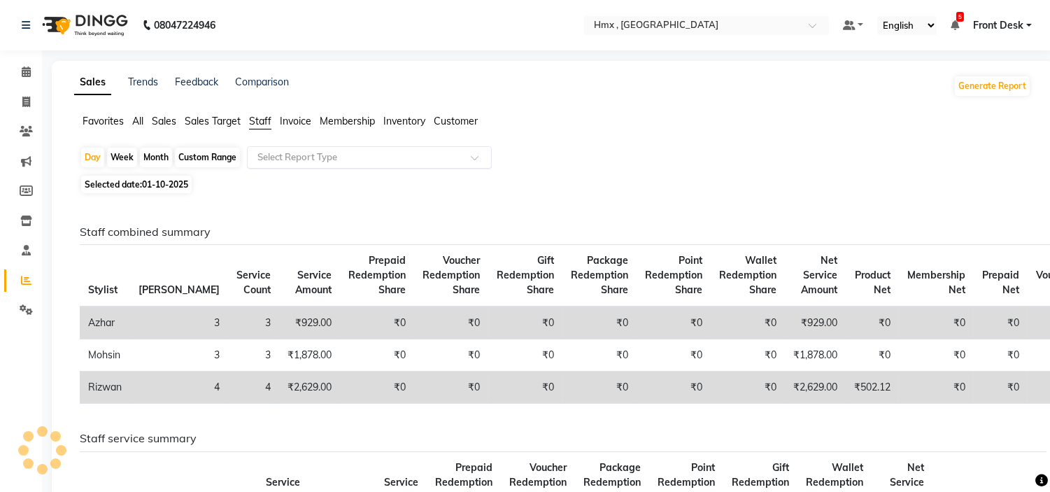
click at [327, 162] on input "text" at bounding box center [355, 157] width 201 height 14
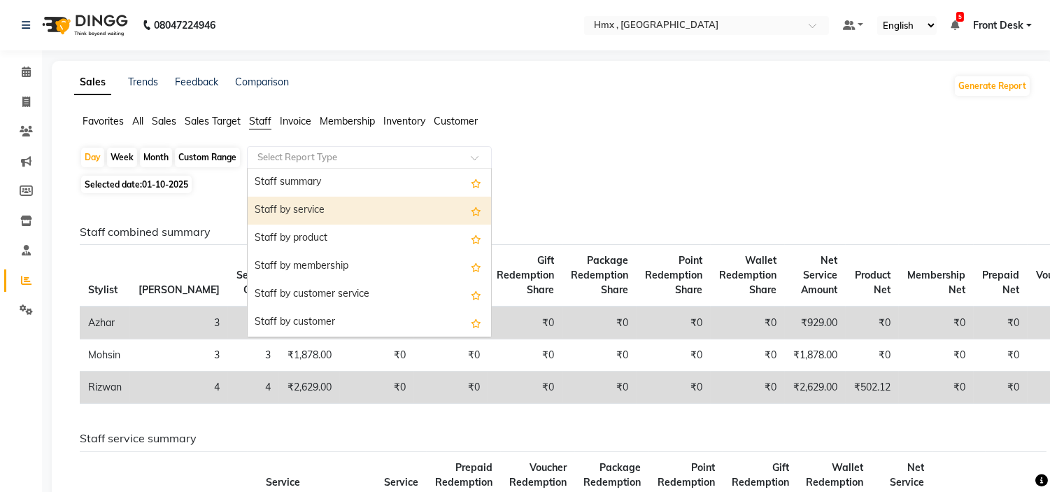
click at [327, 213] on div "Staff by service" at bounding box center [369, 210] width 243 height 28
select select "filtered_report"
select select "csv"
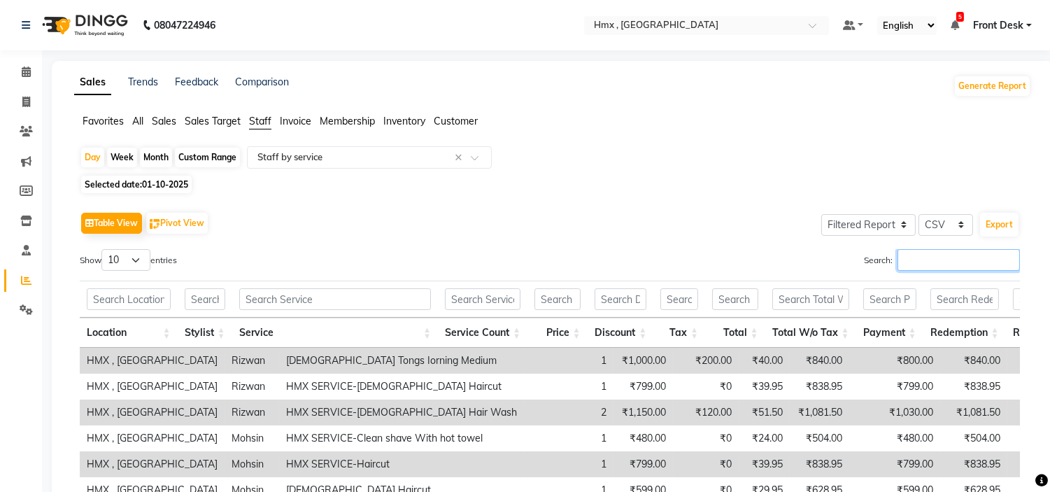
click at [926, 264] on input "Search:" at bounding box center [958, 260] width 122 height 22
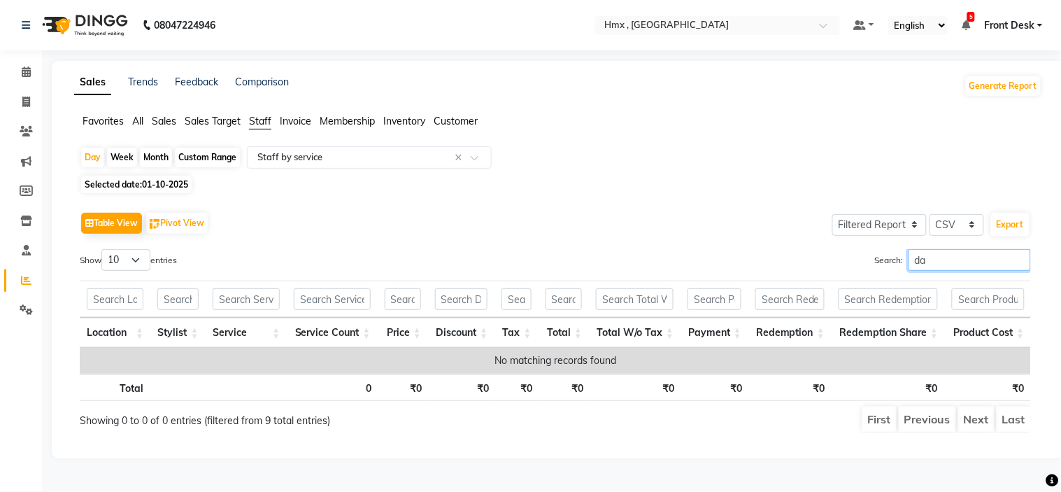
type input "d"
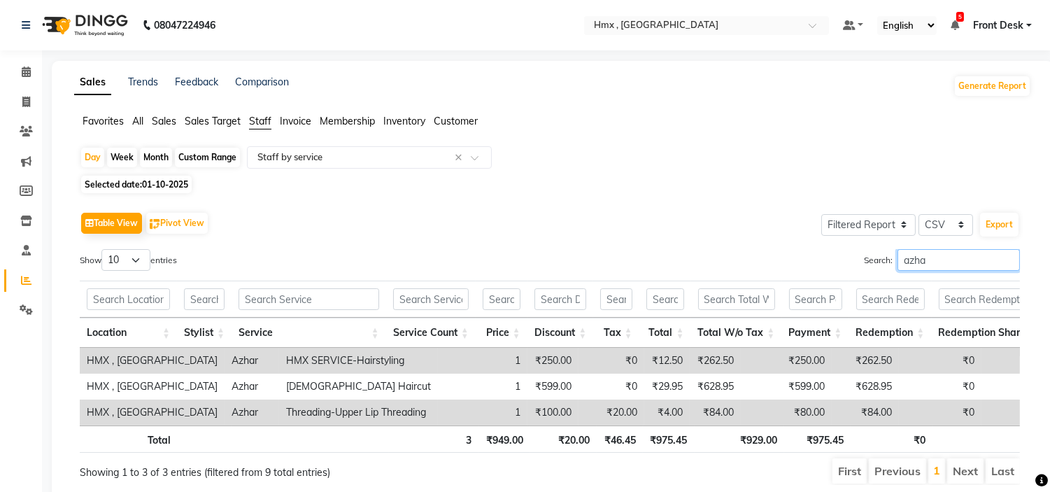
drag, startPoint x: 930, startPoint y: 262, endPoint x: 694, endPoint y: 263, distance: 236.4
click at [822, 257] on div "Search: azha" at bounding box center [789, 262] width 459 height 27
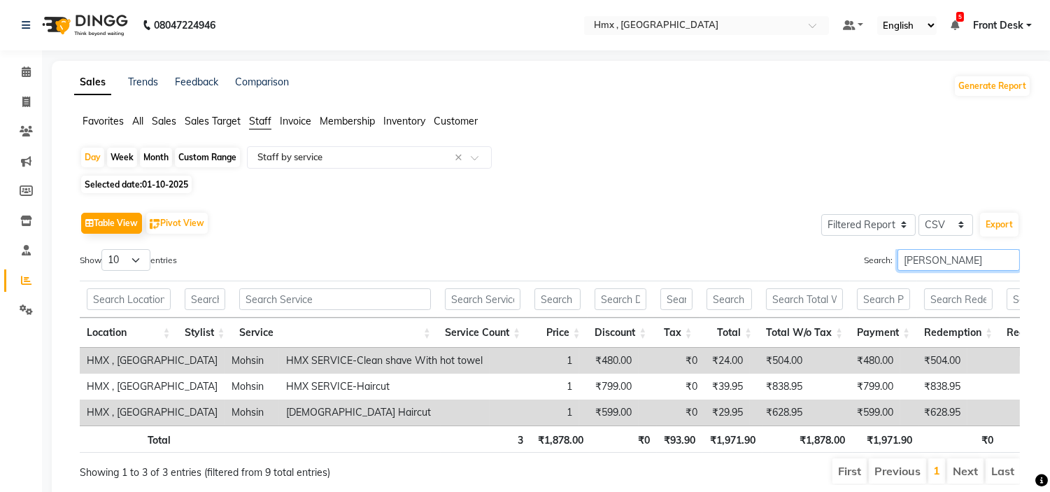
drag, startPoint x: 931, startPoint y: 262, endPoint x: 652, endPoint y: 292, distance: 279.9
click at [722, 270] on div "Search: [PERSON_NAME]" at bounding box center [789, 262] width 459 height 27
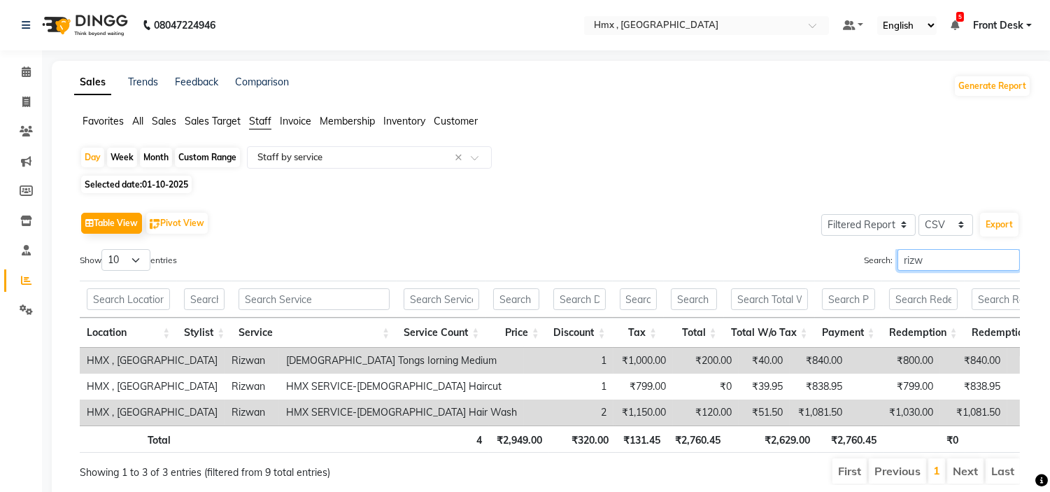
type input "rizw"
click at [29, 66] on icon at bounding box center [26, 71] width 9 height 10
